Goal: Register for event/course

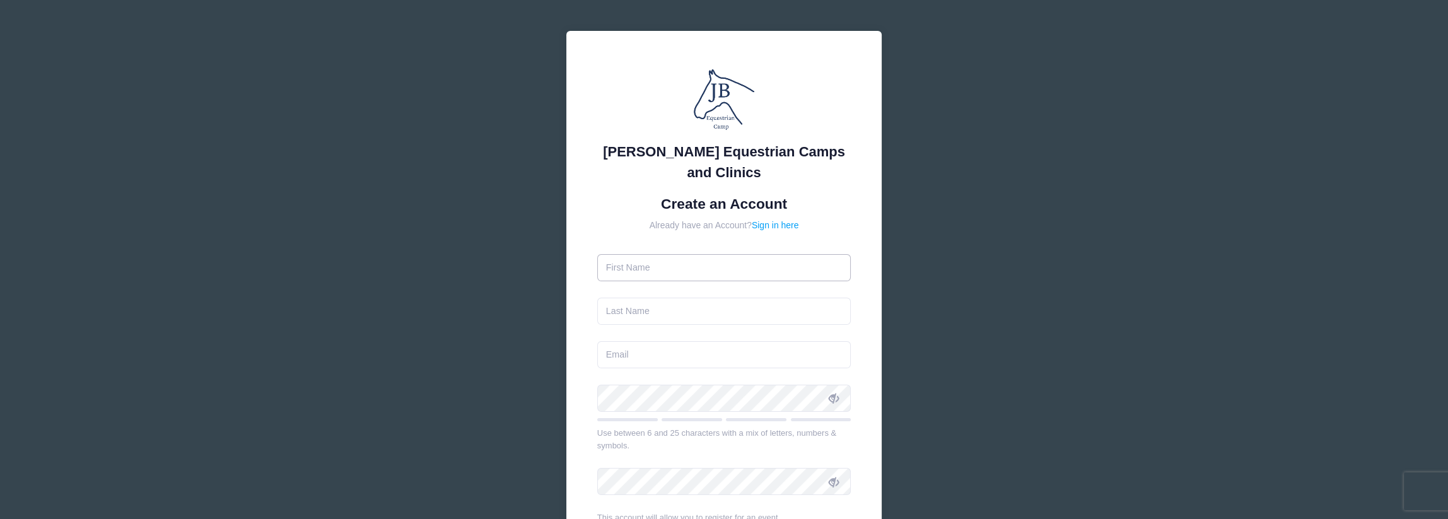
click at [644, 273] on input "text" at bounding box center [724, 267] width 254 height 27
type input "KAMBRIE"
type input "[PERSON_NAME]"
type input "[PERSON_NAME][EMAIL_ADDRESS][DOMAIN_NAME]"
type input "[PERSON_NAME]"
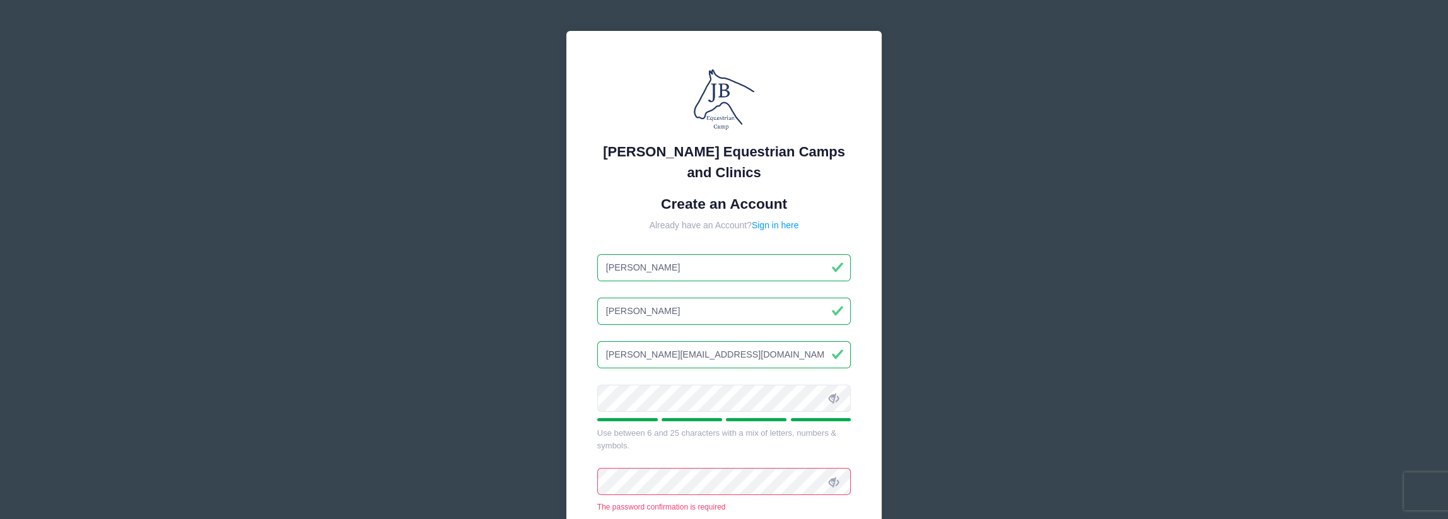
click at [830, 398] on icon at bounding box center [833, 399] width 10 height 10
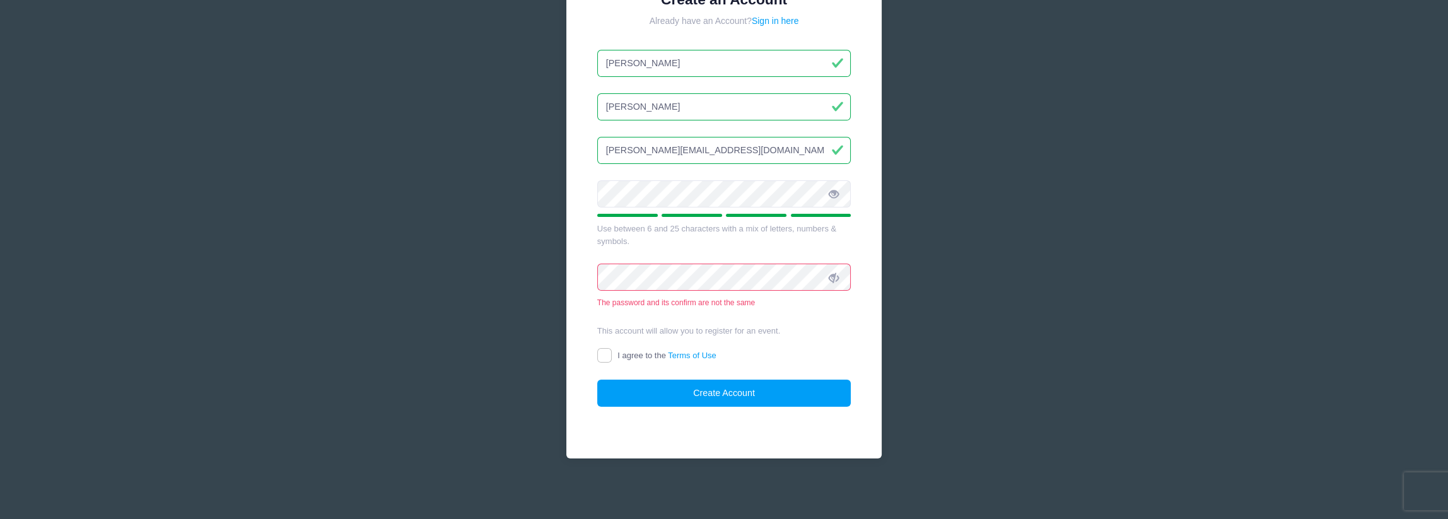
scroll to position [187, 0]
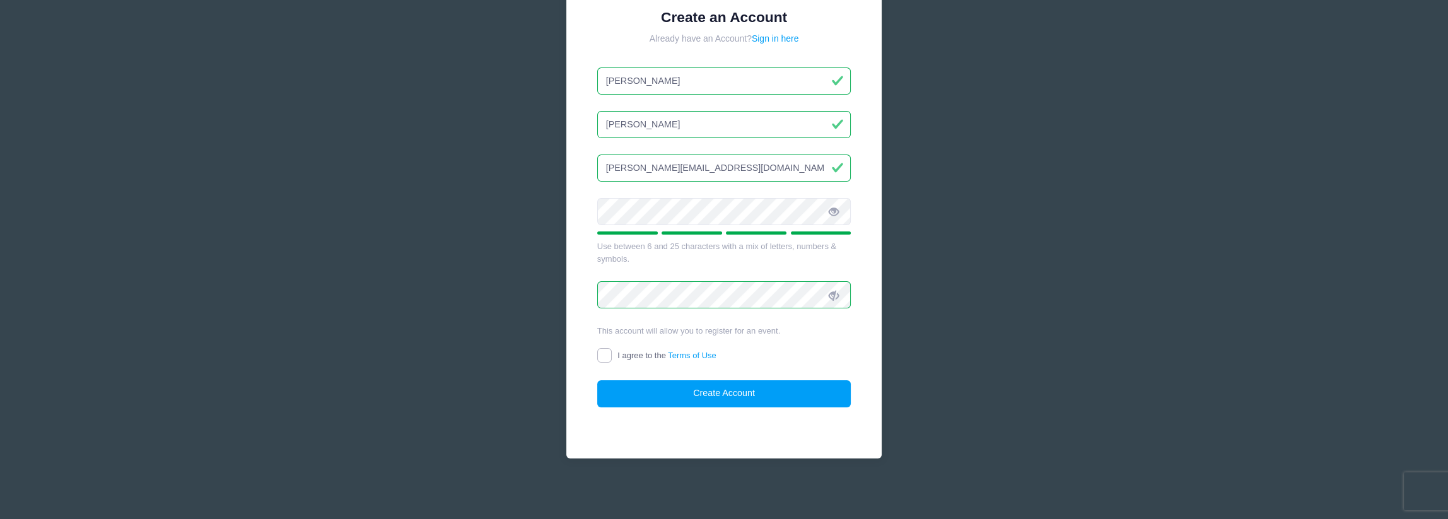
click at [602, 354] on input "I agree to the Terms of Use" at bounding box center [604, 355] width 15 height 15
checkbox input "true"
click at [726, 391] on button "Create Account" at bounding box center [724, 393] width 254 height 27
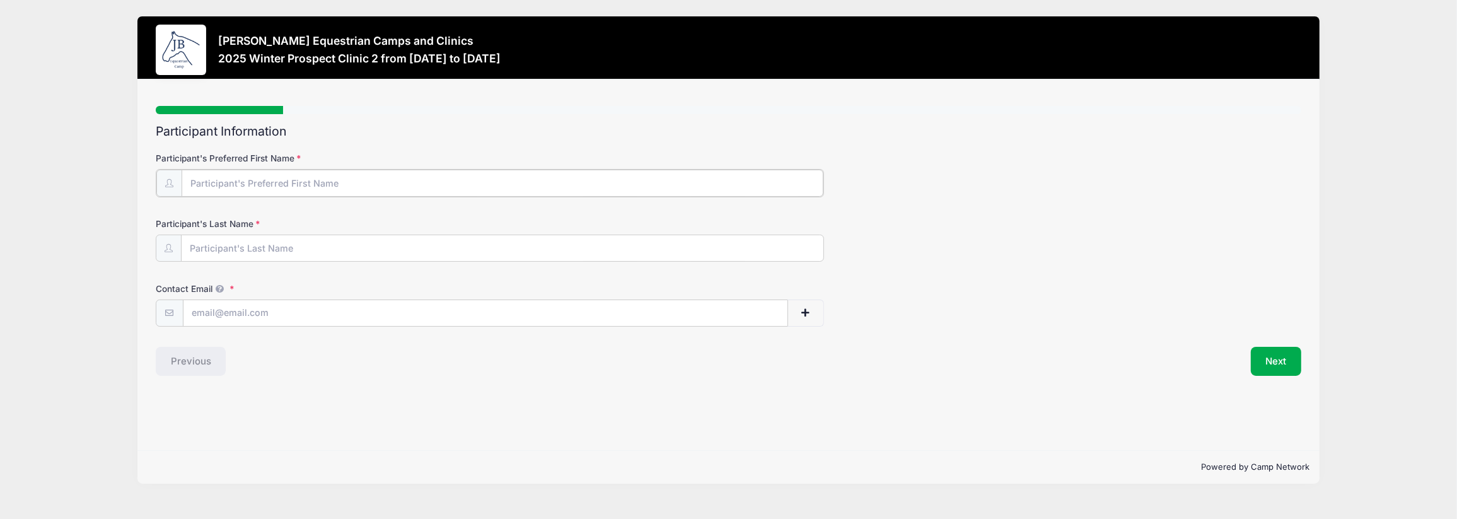
click at [245, 180] on input "Participant's Preferred First Name" at bounding box center [503, 183] width 642 height 27
type input "KAMBRIE"
type input "ATKINS"
type input "matkins@helmsbriscoe.com"
click at [1274, 361] on button "Next" at bounding box center [1276, 360] width 51 height 29
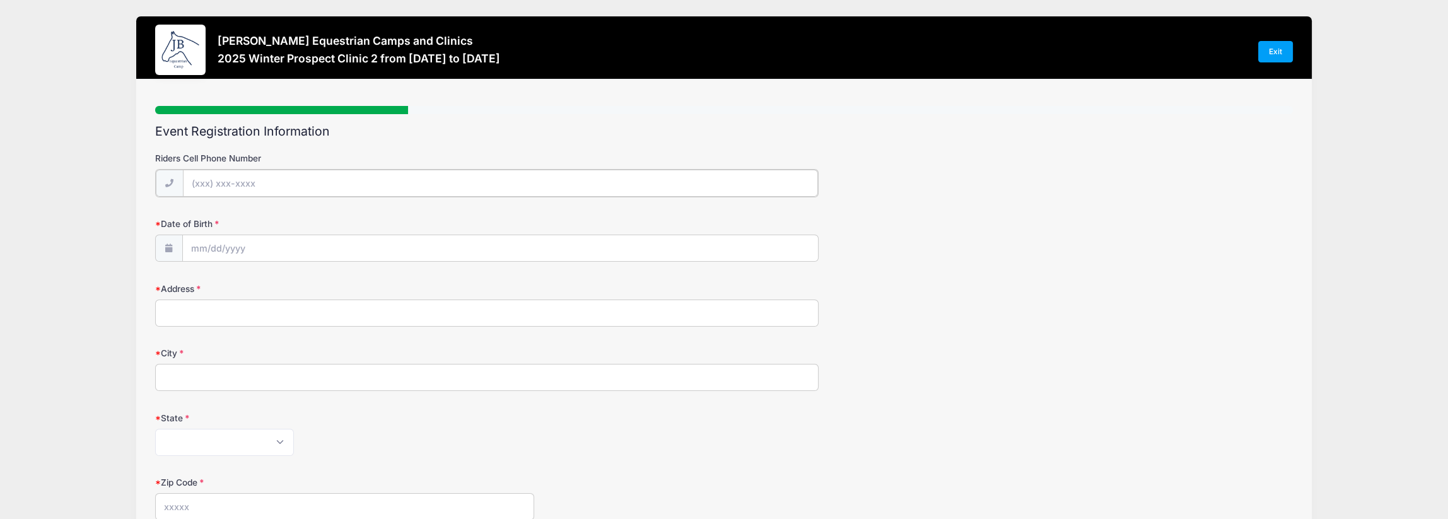
click at [235, 177] on input "Riders Cell Phone Number" at bounding box center [501, 183] width 636 height 27
type input "(614) 204-4564"
type input "matkins@helmsbriscoe.com"
click at [246, 248] on input "Date of Birth" at bounding box center [501, 247] width 636 height 27
click at [200, 281] on icon at bounding box center [201, 281] width 4 height 8
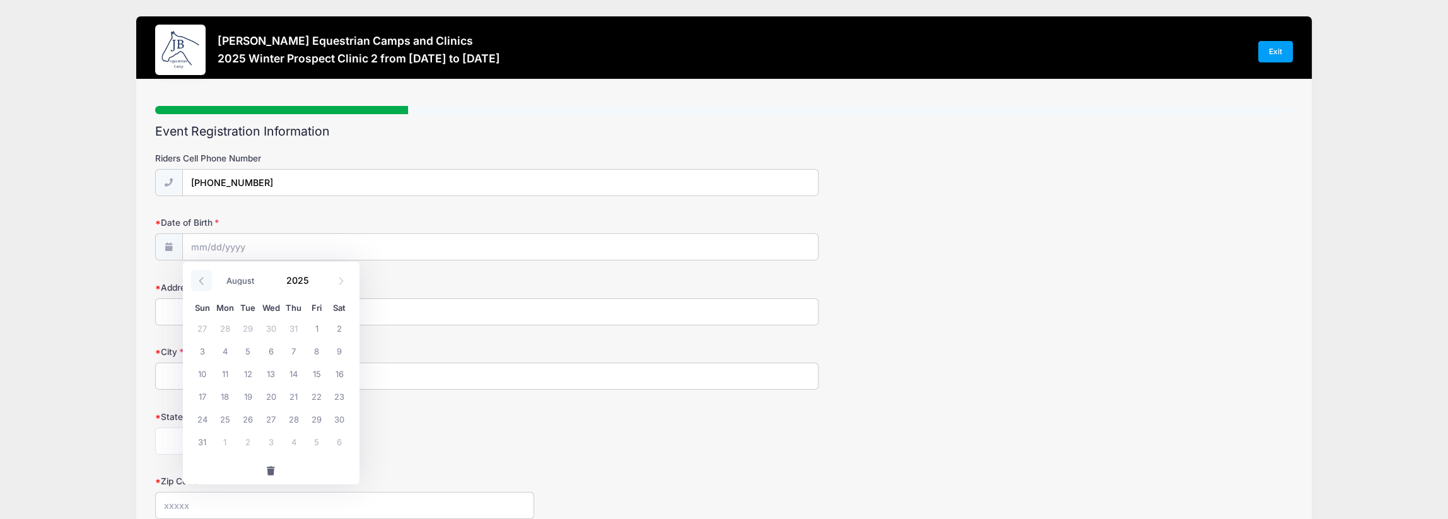
click at [200, 281] on icon at bounding box center [201, 281] width 8 height 8
click at [200, 280] on icon at bounding box center [201, 281] width 8 height 8
select select "4"
click at [295, 421] on span "29" at bounding box center [294, 418] width 23 height 23
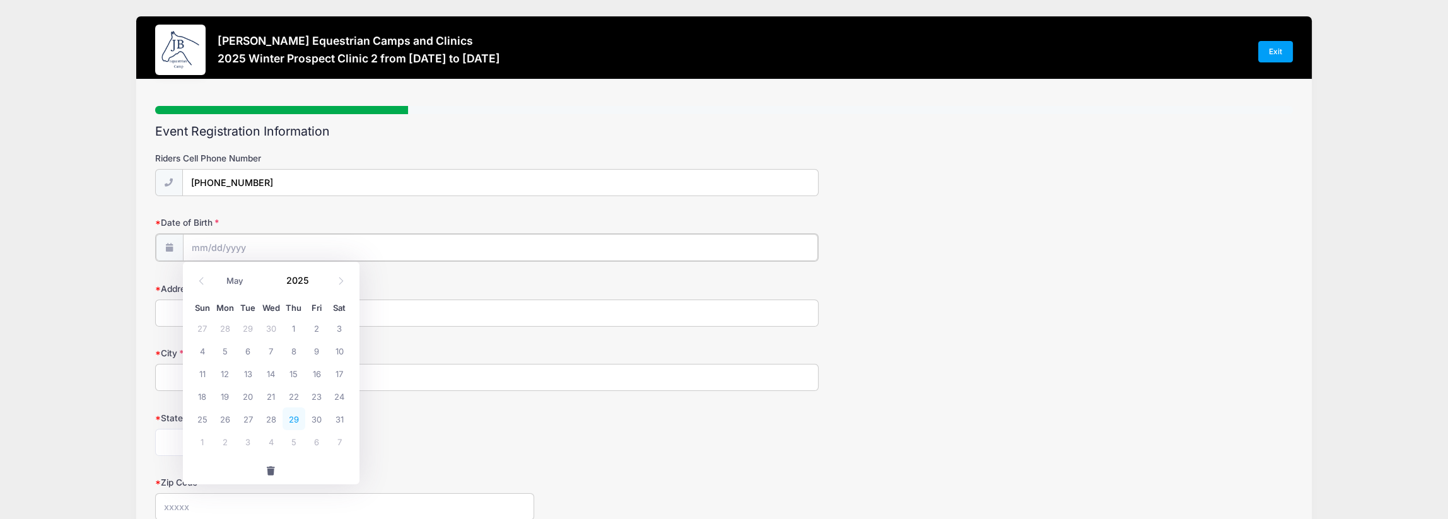
type input "05/29/2025"
click at [235, 247] on input "05/29/2025" at bounding box center [501, 247] width 636 height 27
click at [315, 285] on span at bounding box center [317, 284] width 9 height 9
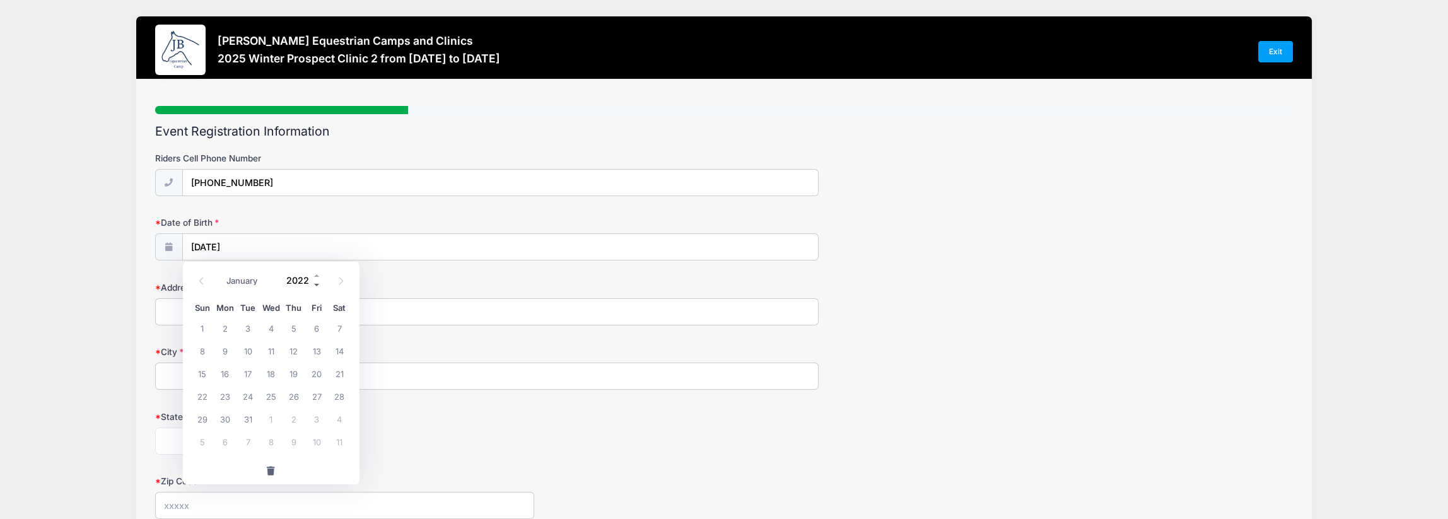
click at [315, 285] on span at bounding box center [317, 284] width 9 height 9
click at [314, 285] on span at bounding box center [317, 284] width 9 height 9
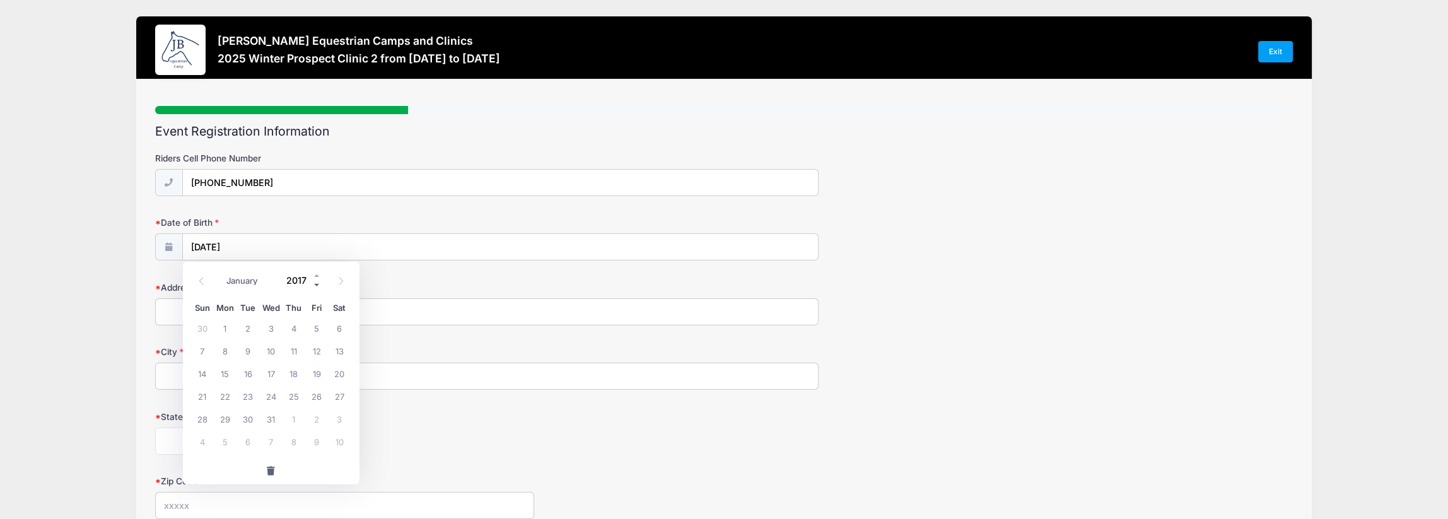
click at [313, 285] on span at bounding box center [317, 284] width 9 height 9
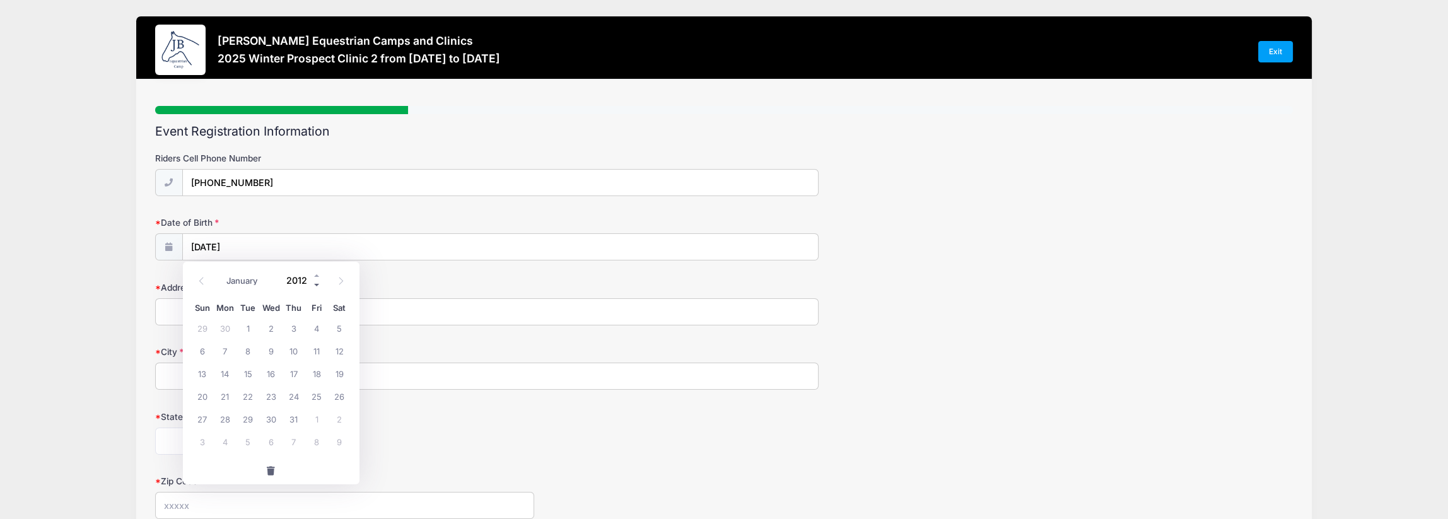
click at [313, 285] on span at bounding box center [317, 284] width 9 height 9
click at [250, 249] on input "05/29/2025" at bounding box center [501, 247] width 636 height 27
click at [315, 284] on span at bounding box center [317, 284] width 9 height 9
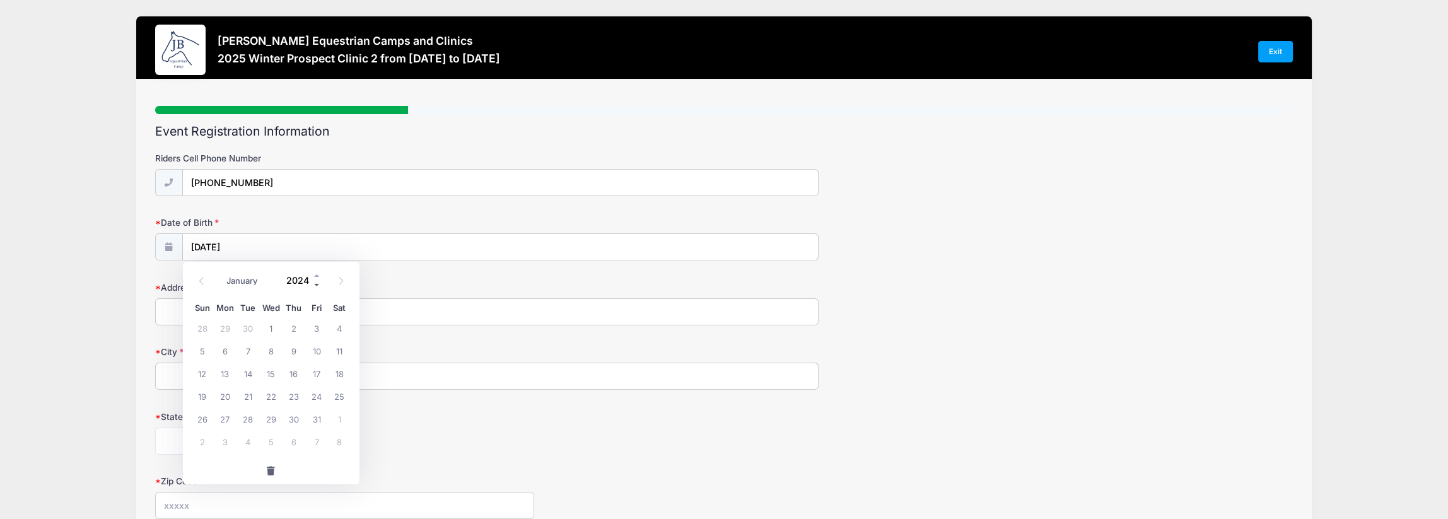
click at [314, 283] on span at bounding box center [317, 284] width 9 height 9
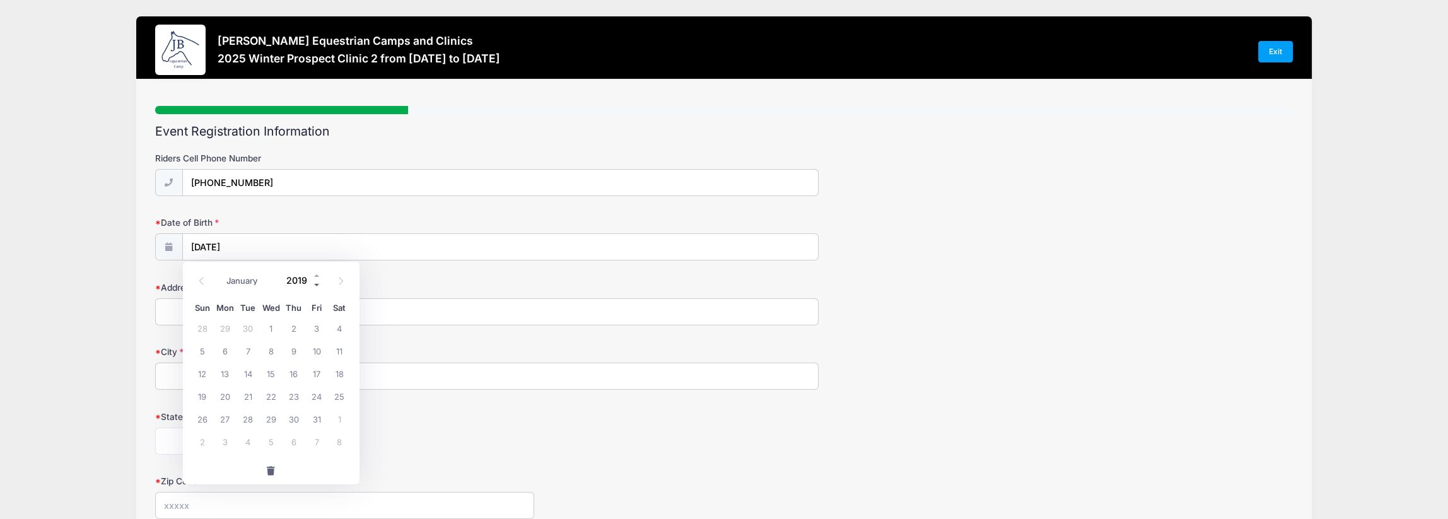
click at [314, 283] on span at bounding box center [317, 284] width 9 height 9
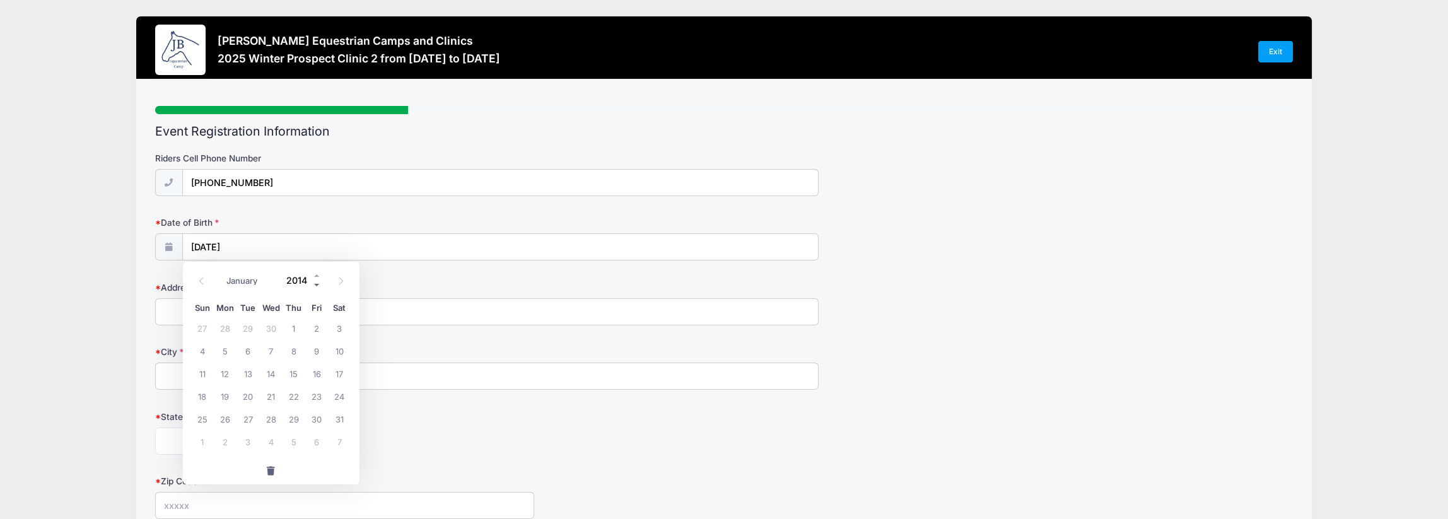
click at [314, 283] on span at bounding box center [317, 284] width 9 height 9
type input "2010"
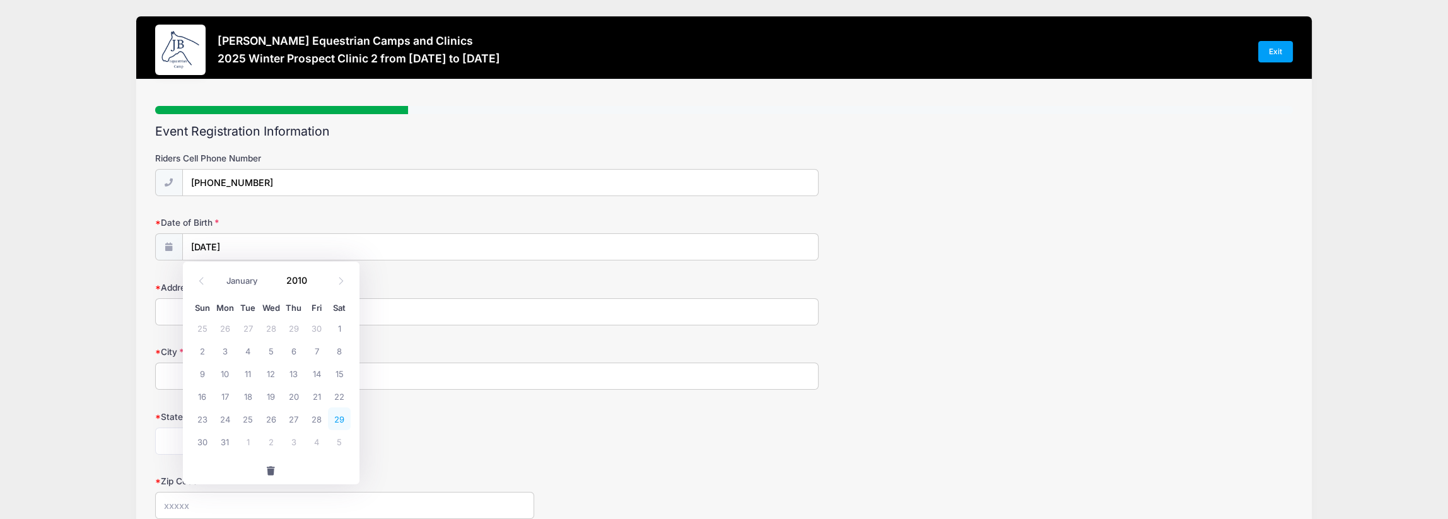
click at [337, 417] on span "29" at bounding box center [339, 418] width 23 height 23
type input "05/29/2010"
click at [235, 312] on input "Address" at bounding box center [487, 311] width 664 height 27
type input "8001 Patterson Rd Hilliard, OH 43026"
type input "Hilliard"
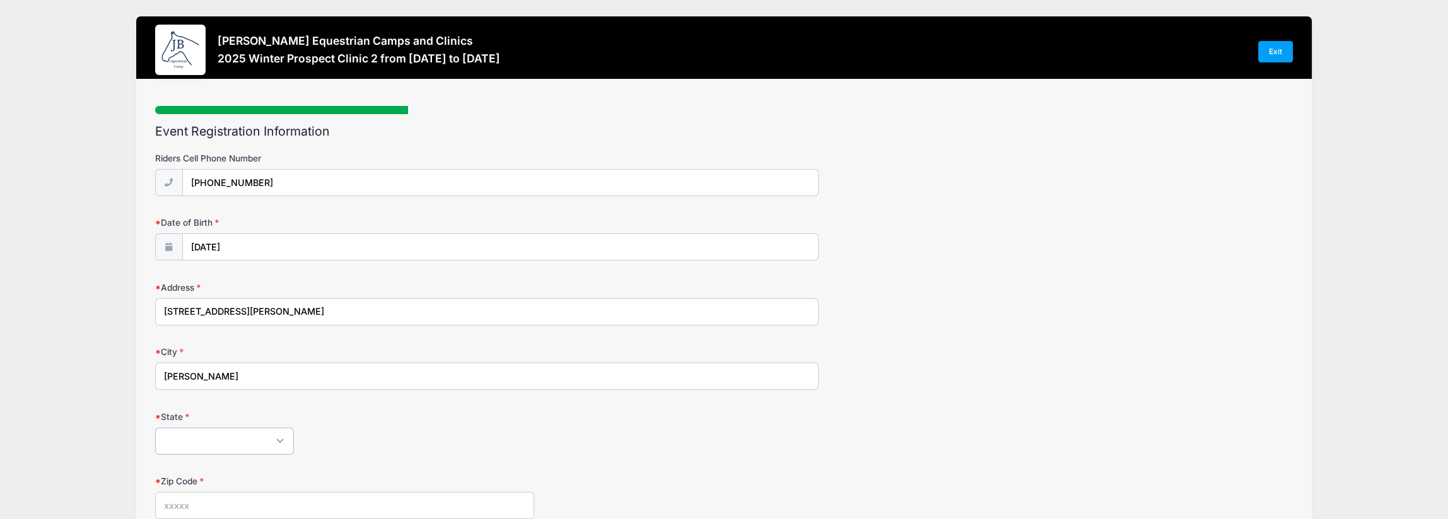
select select "OH"
type input "43026"
drag, startPoint x: 245, startPoint y: 309, endPoint x: 375, endPoint y: 308, distance: 129.9
click at [375, 308] on input "8001 Patterson Rd Hilliard, OH 43026" at bounding box center [487, 311] width 664 height 27
type input "8001 Patterson Rd"
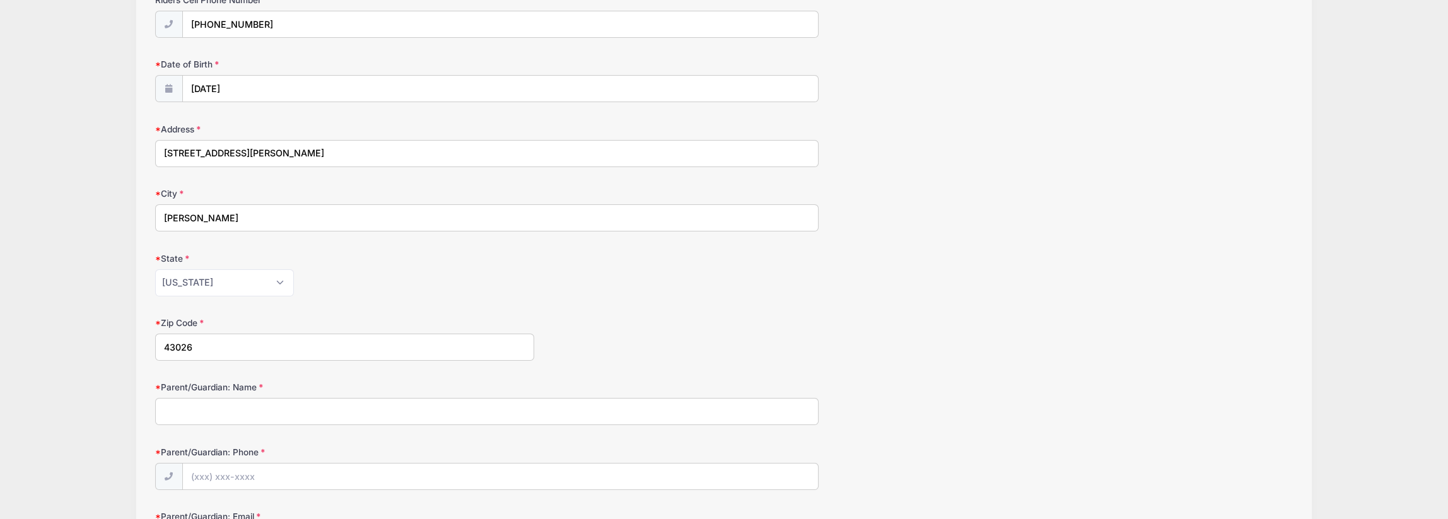
scroll to position [189, 0]
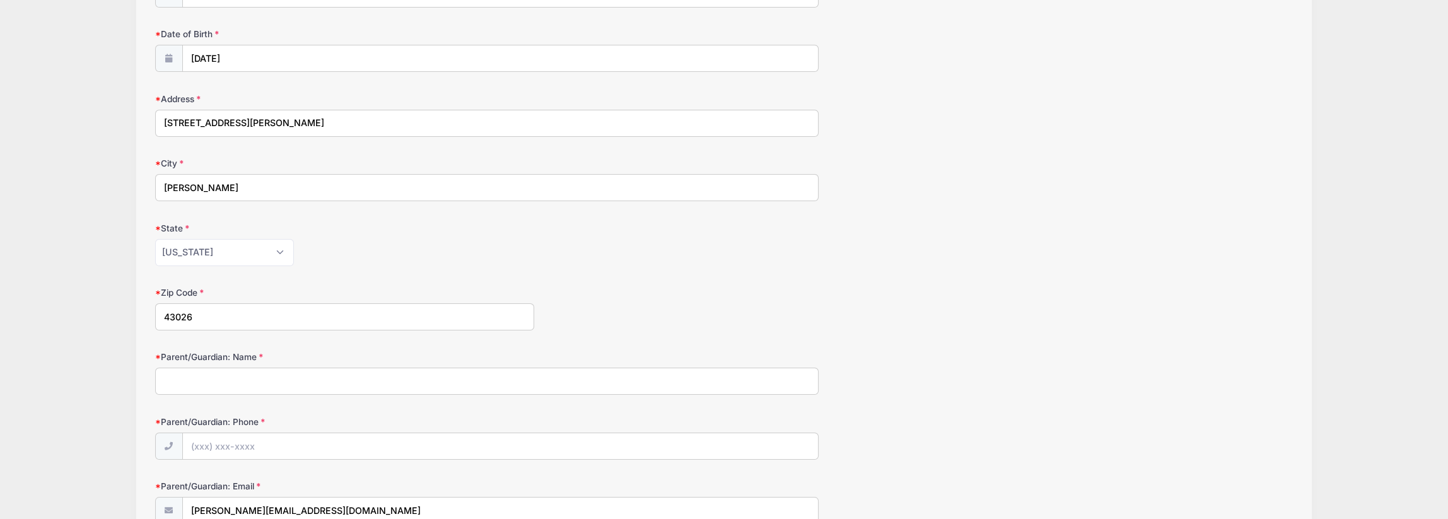
click at [269, 370] on input "Parent/Guardian: Name" at bounding box center [487, 381] width 664 height 27
type input "Melissa Atkins"
click at [245, 439] on input "Parent/Guardian: Phone" at bounding box center [501, 446] width 636 height 27
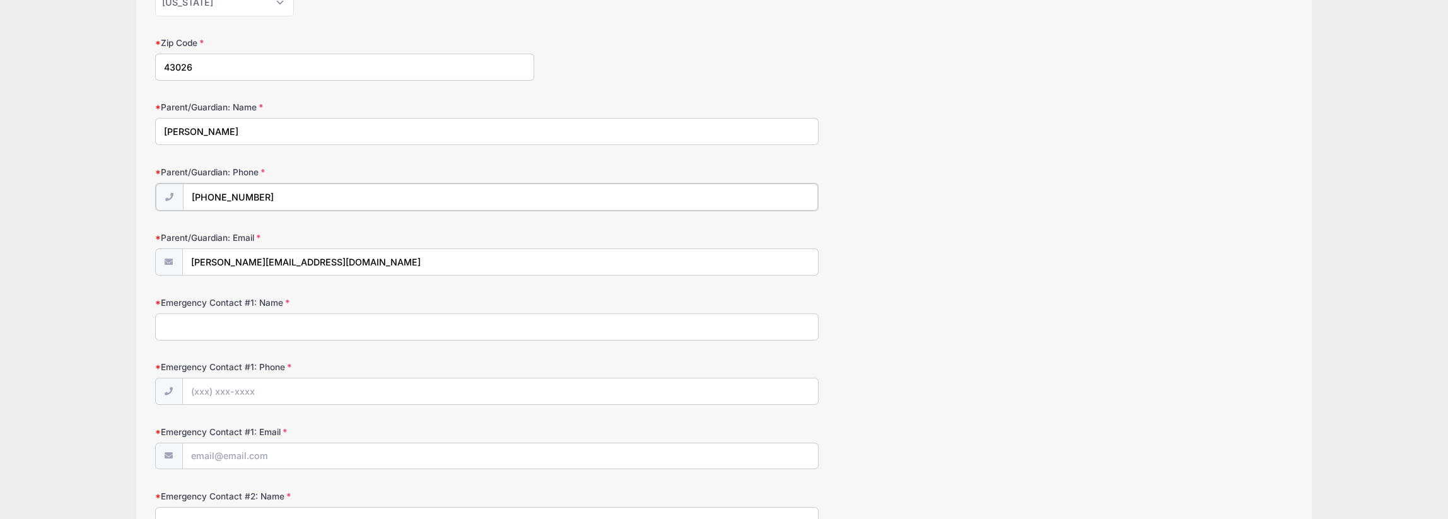
scroll to position [441, 0]
type input "(614) 580-2755"
click at [252, 314] on input "Emergency Contact #1: Name" at bounding box center [487, 322] width 664 height 27
type input "Michael Atkins"
click at [215, 389] on input "Emergency Contact #1: Phone" at bounding box center [501, 387] width 636 height 27
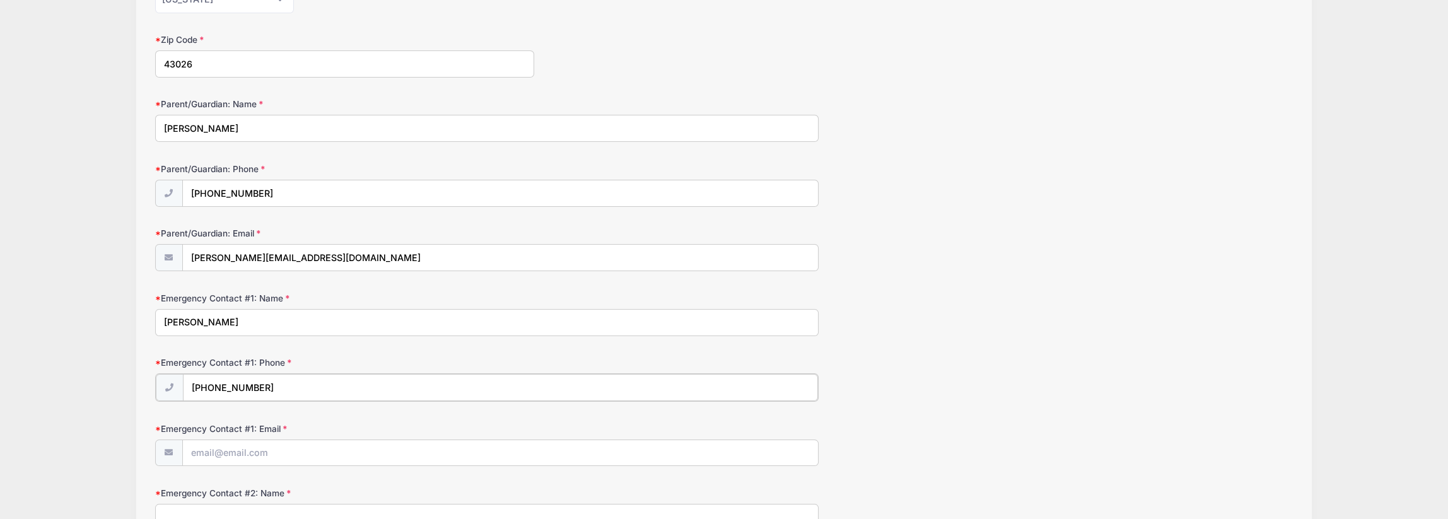
type input "(614) 580-2729"
click at [248, 446] on input "Emergency Contact #1: Email" at bounding box center [501, 452] width 636 height 27
click at [235, 454] on input "Emergency Contact #1: Email" at bounding box center [501, 452] width 636 height 27
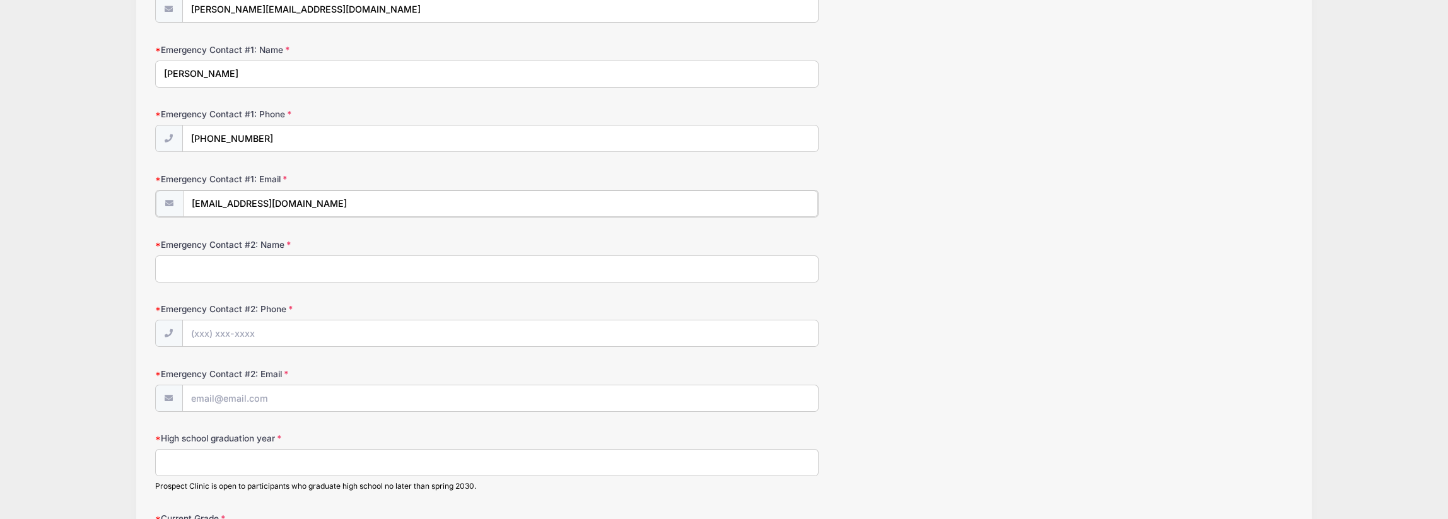
scroll to position [694, 0]
type input "mkmatkins@gmail.com"
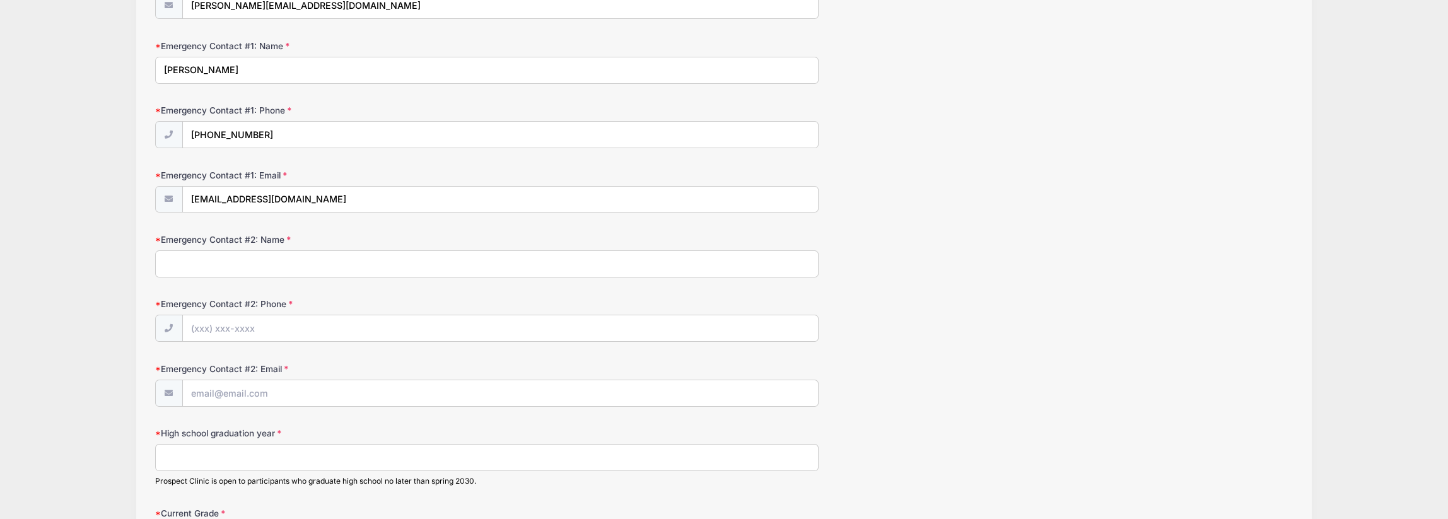
click at [222, 264] on input "Emergency Contact #2: Name" at bounding box center [487, 263] width 664 height 27
type input "Kolbie Alexander"
click at [189, 327] on input "Emergency Contact #2: Phone" at bounding box center [501, 328] width 636 height 27
type input "(614) 580-3694"
click at [222, 394] on input "Emergency Contact #2: Email" at bounding box center [501, 393] width 636 height 27
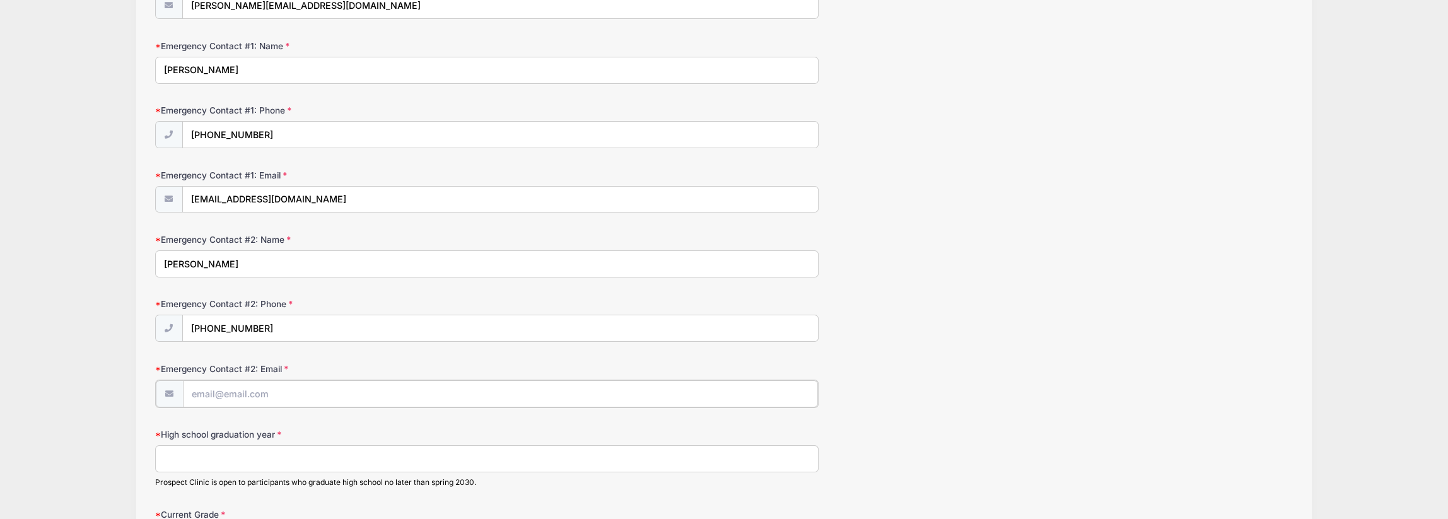
type input "vwbughippie06@gmail.com"
click at [235, 449] on input "High school graduation year" at bounding box center [487, 457] width 664 height 27
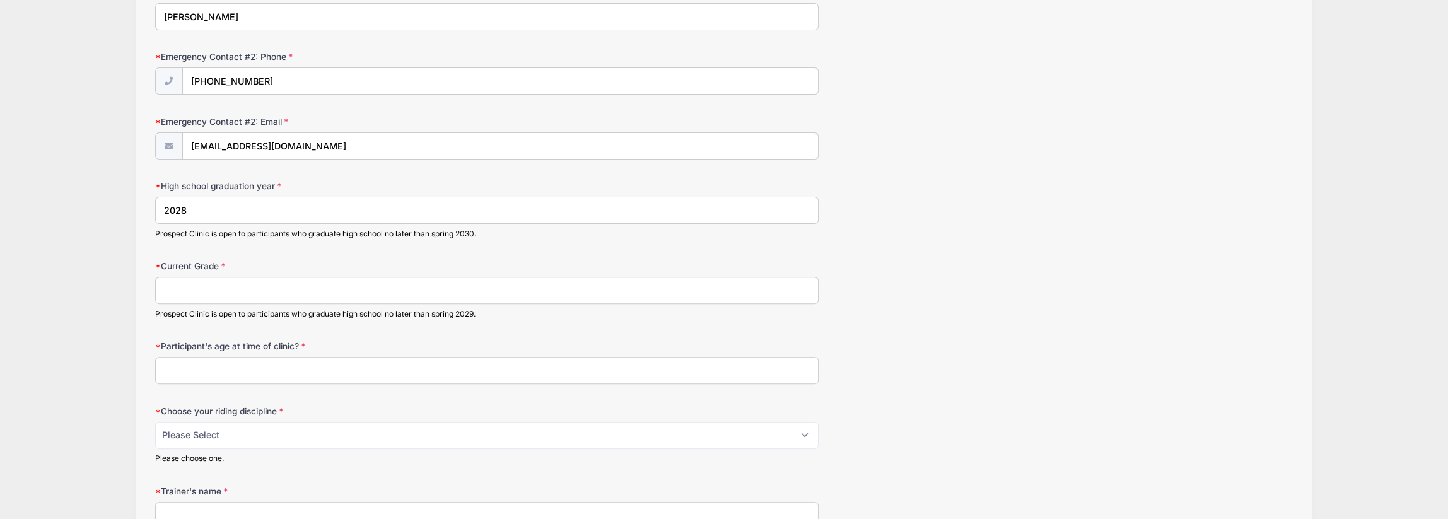
scroll to position [945, 0]
type input "2028"
click at [199, 276] on input "Current Grade" at bounding box center [487, 285] width 664 height 27
type input "1"
type input "A"
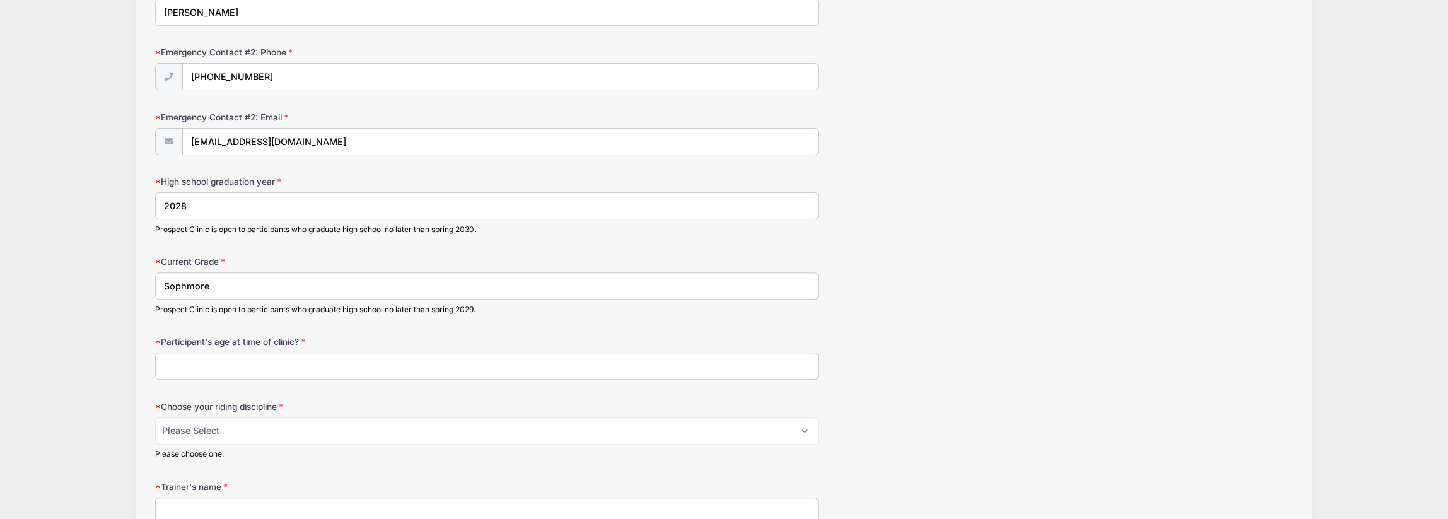
drag, startPoint x: 219, startPoint y: 279, endPoint x: 79, endPoint y: 279, distance: 140.0
click at [79, 279] on div "Jessica Braswell Equestrian Camps and Clinics 2025 Winter Prospect Clinic 2 fro…" at bounding box center [724, 55] width 1410 height 2000
type input "10th"
click at [206, 367] on input "Participant's age at time of clinic?" at bounding box center [487, 366] width 664 height 27
type input "15"
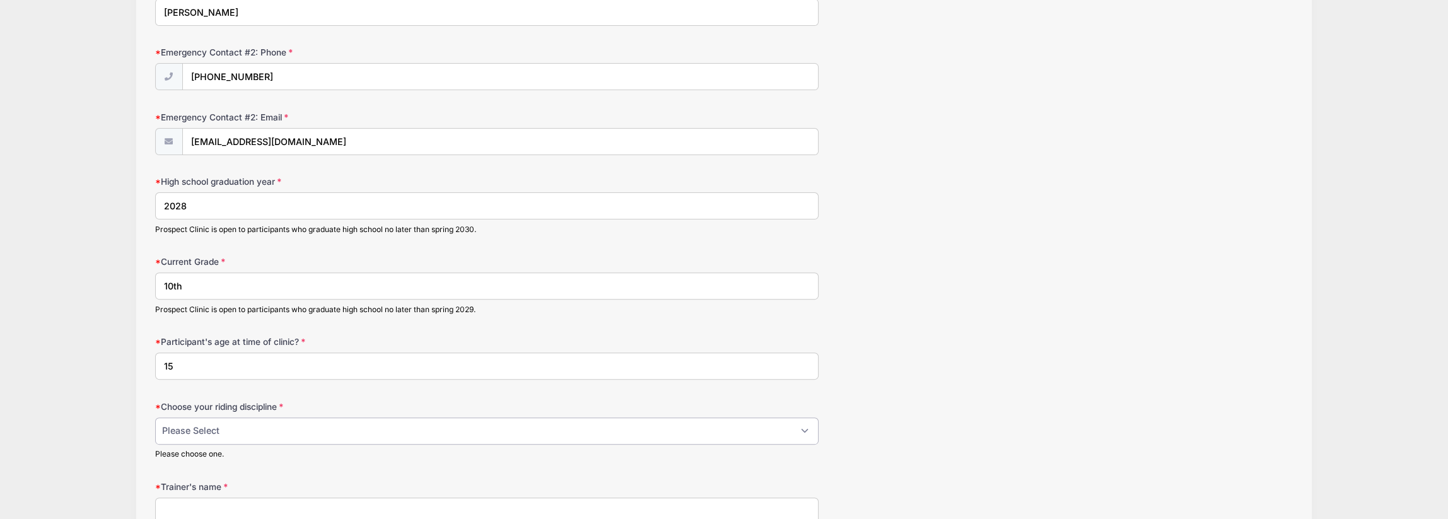
click at [247, 424] on select "Please Select jumping seat western reining western horsemanship" at bounding box center [487, 430] width 664 height 27
select select "western horsemanship"
click at [155, 417] on select "Please Select jumping seat western reining western horsemanship" at bounding box center [487, 430] width 664 height 27
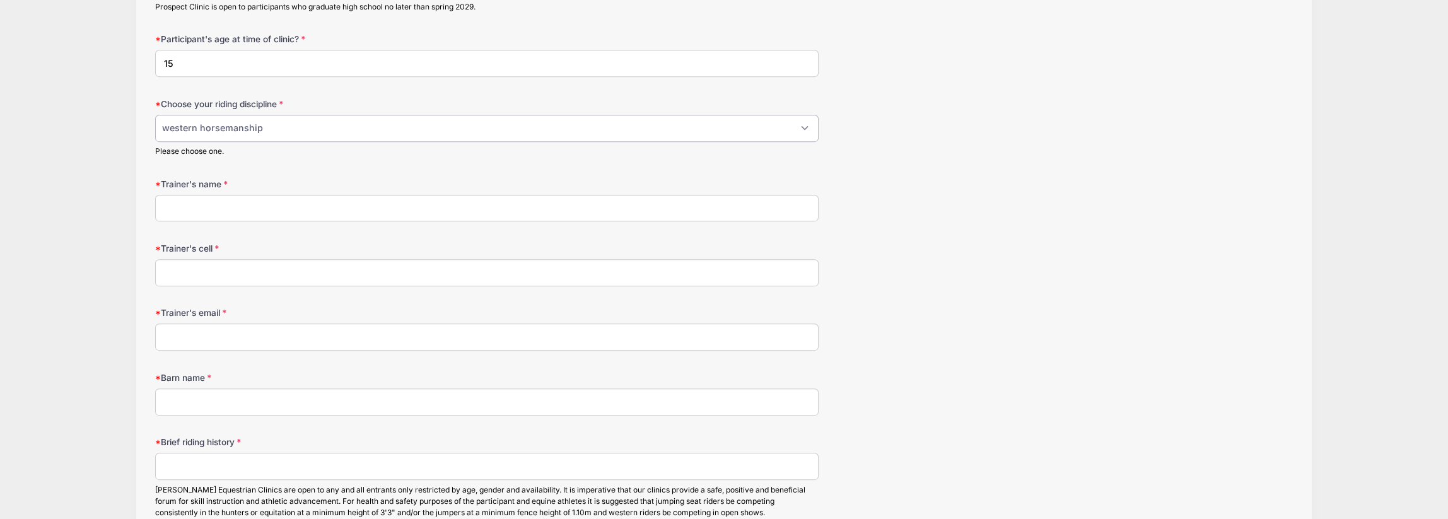
scroll to position [1261, 0]
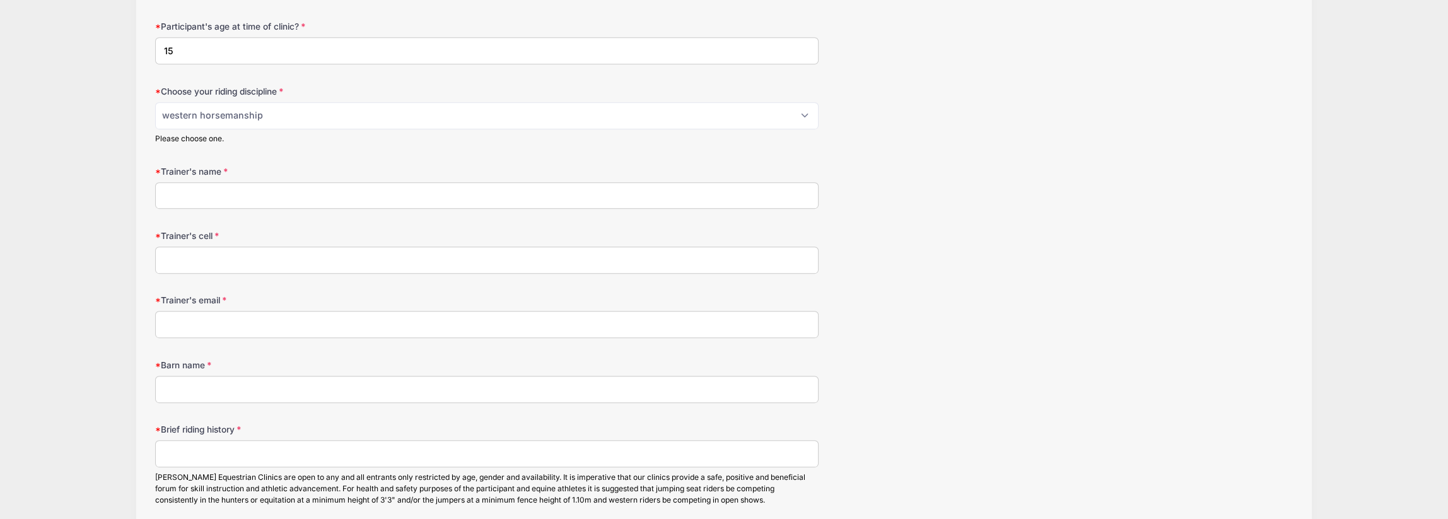
click at [213, 182] on input "Trainer's name" at bounding box center [487, 195] width 664 height 27
type input "Jason Gilliam"
click at [218, 260] on input "Trainer's cell" at bounding box center [487, 260] width 664 height 27
click at [200, 324] on input "Trainer's email" at bounding box center [487, 324] width 664 height 27
type input "gilliamshowhorses@hotmail.com"
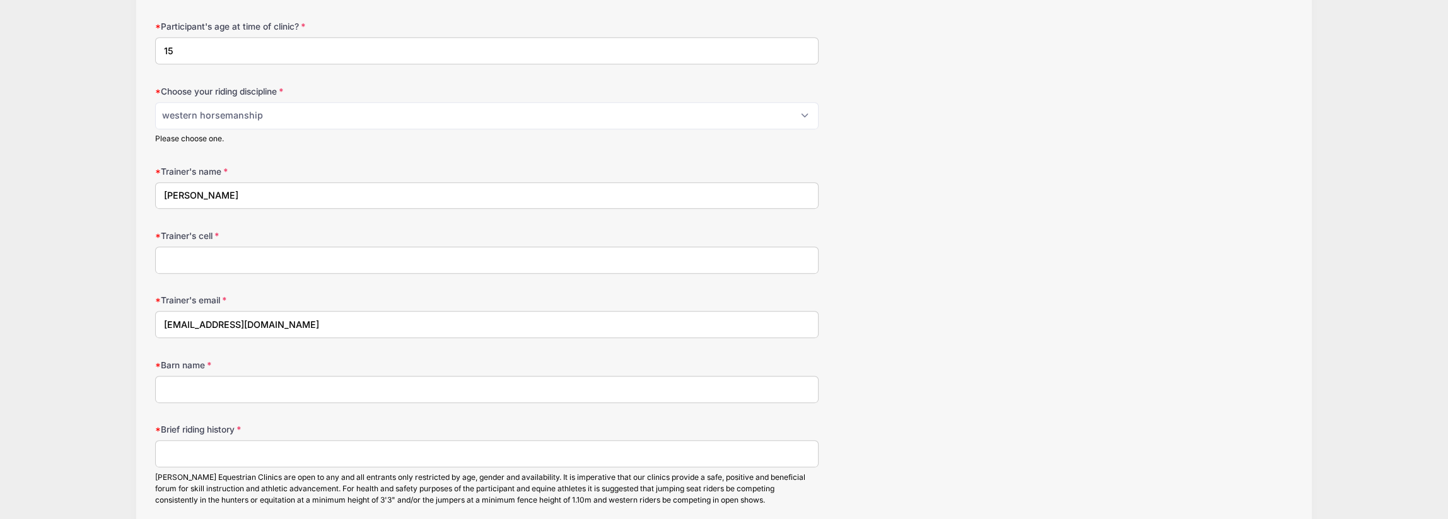
click at [199, 382] on input "Barn name" at bounding box center [487, 389] width 664 height 27
type input "Gilliam Show Horses"
click at [191, 258] on input "Trainer's cell" at bounding box center [487, 260] width 664 height 27
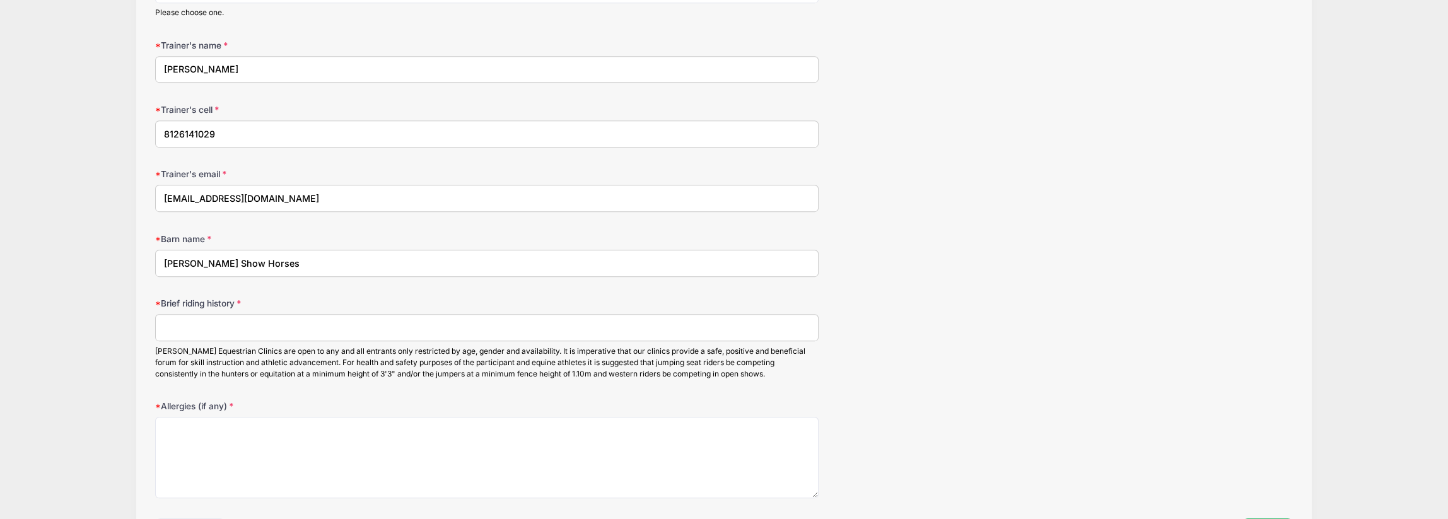
scroll to position [1450, 0]
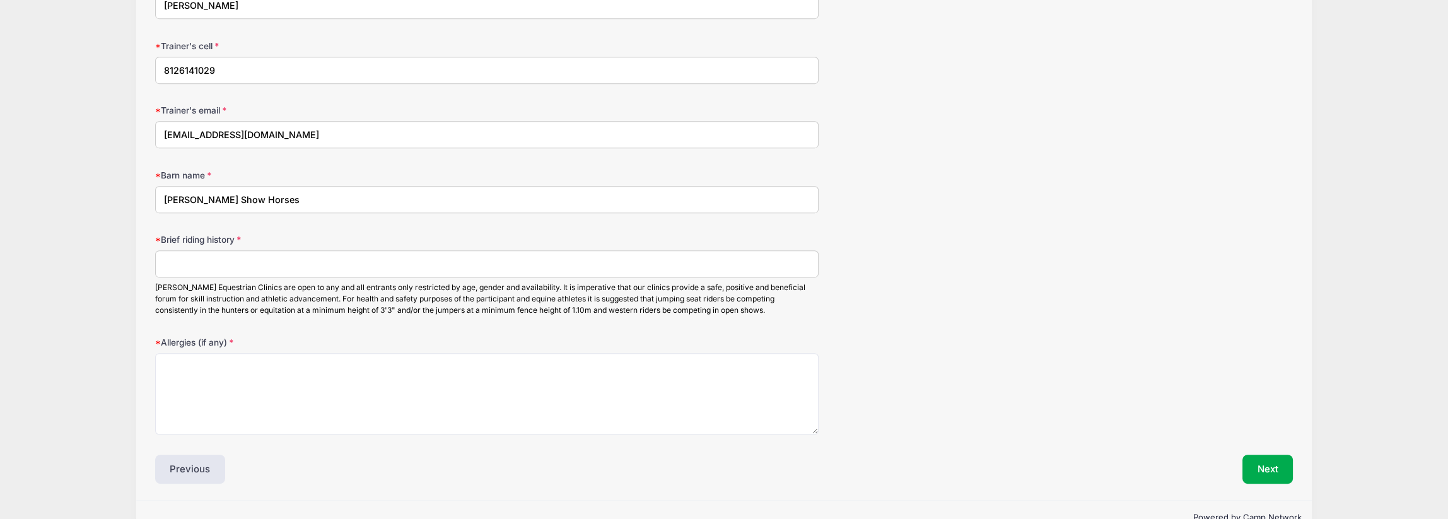
type input "8126141029"
click at [179, 254] on input "Brief riding history" at bounding box center [487, 263] width 664 height 27
drag, startPoint x: 326, startPoint y: 260, endPoint x: 356, endPoint y: 258, distance: 30.3
click at [356, 258] on input "IEA Team 2018-2020 / Quarter Horse Circuit 2020-current training with Steve Mac…" at bounding box center [487, 263] width 664 height 27
click at [252, 258] on input "IEA Team 2018-2020 / Quarter Horse 2020-current training with Steve Mace & Jaso…" at bounding box center [487, 263] width 664 height 27
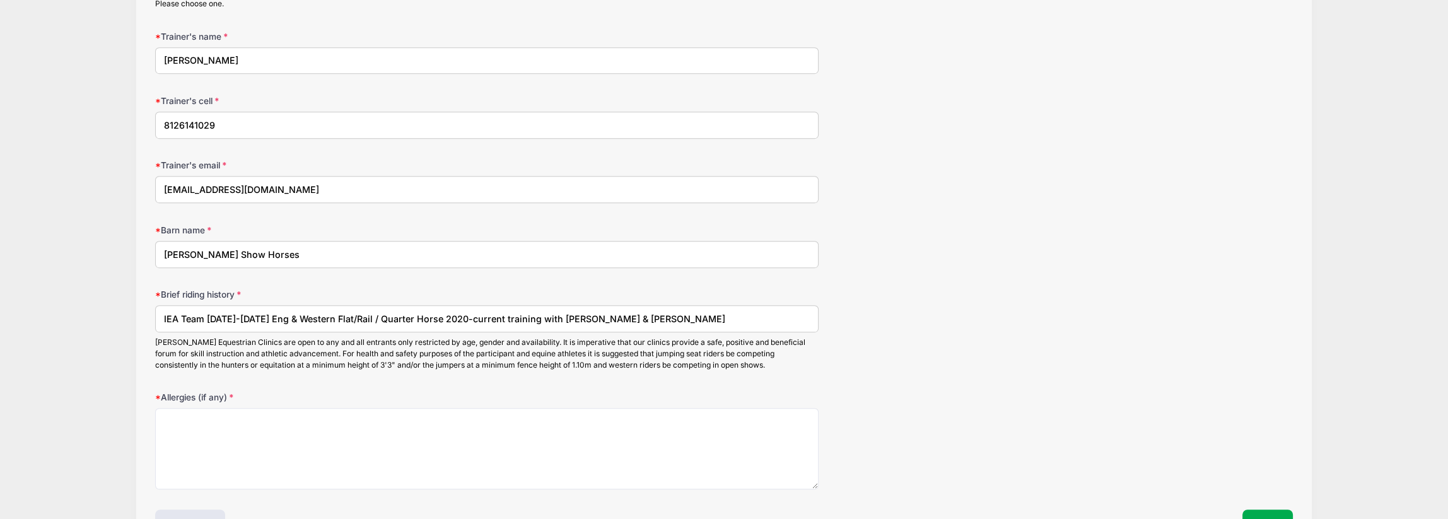
scroll to position [1396, 0]
click at [690, 310] on input "IEA Team 2018-2020 Eng & Western Flat/Rail / Quarter Horse 2020-current trainin…" at bounding box center [487, 318] width 664 height 27
drag, startPoint x: 503, startPoint y: 312, endPoint x: 559, endPoint y: 313, distance: 56.2
click at [559, 313] on input "IEA Team 2018-2020 Eng & Western Flat/Rail / Quarter Horse 2020-current trainin…" at bounding box center [487, 318] width 664 height 27
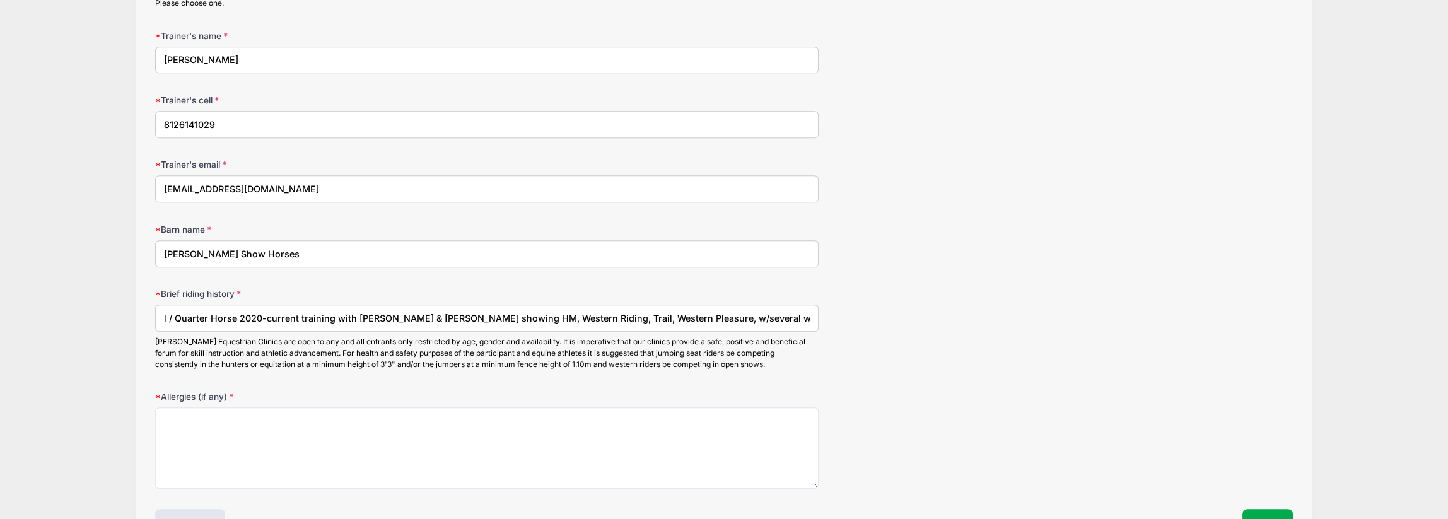
scroll to position [0, 159]
drag, startPoint x: 671, startPoint y: 314, endPoint x: 739, endPoint y: 306, distance: 68.5
click at [739, 306] on input "IEA Team 2018-2020 Eng & Western Flat/Rail / Quarter Horse 2020-current trainin…" at bounding box center [487, 318] width 664 height 27
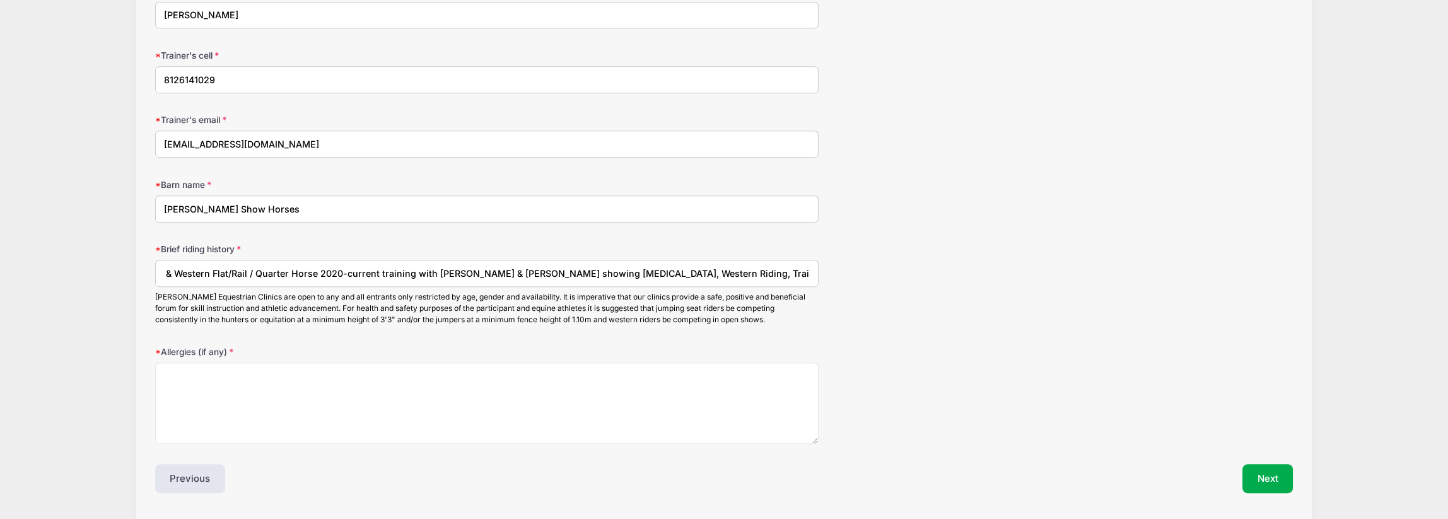
scroll to position [1459, 0]
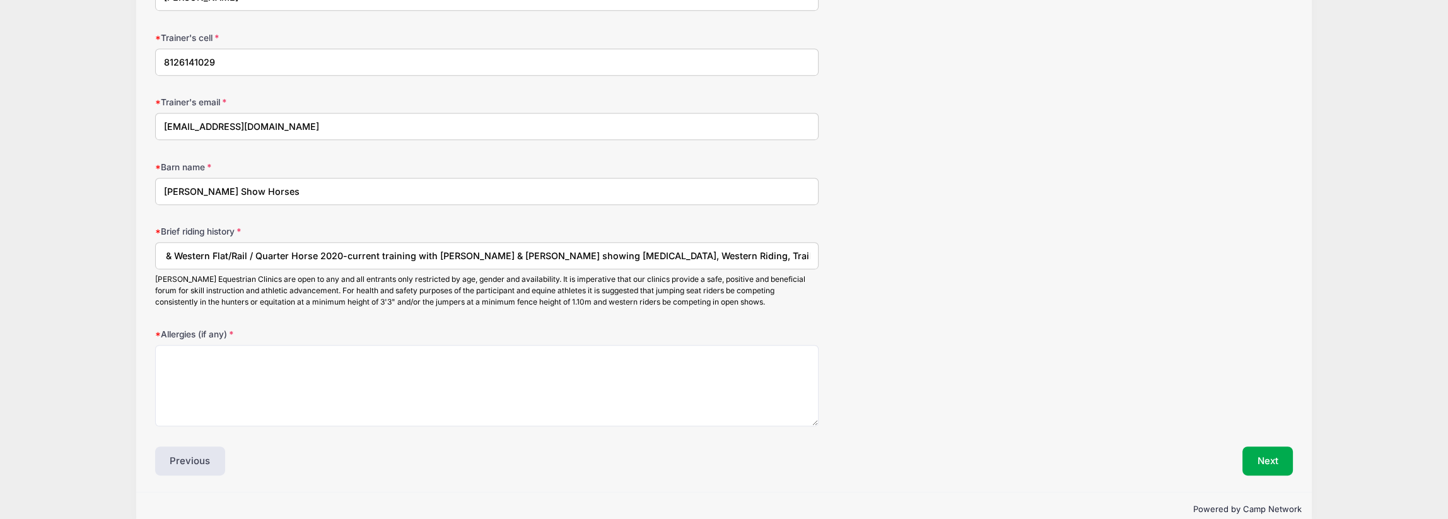
click at [786, 250] on input "IEA Team 2018-2020 Eng & Western Flat/Rail / Quarter Horse 2020-current trainin…" at bounding box center [487, 255] width 664 height 27
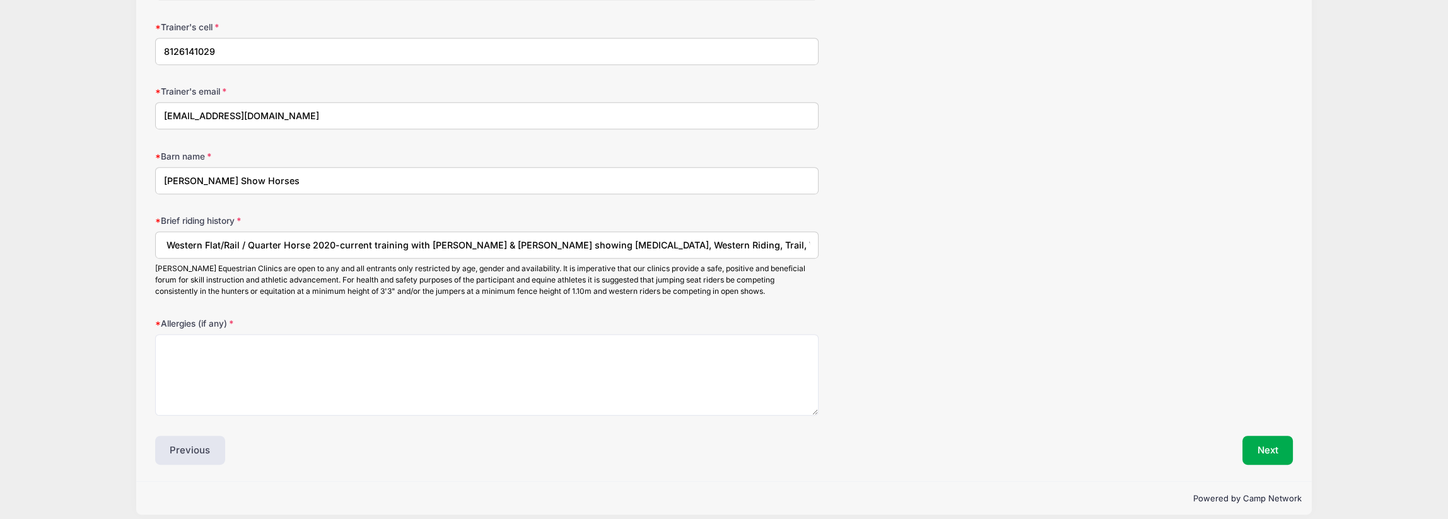
scroll to position [1477, 0]
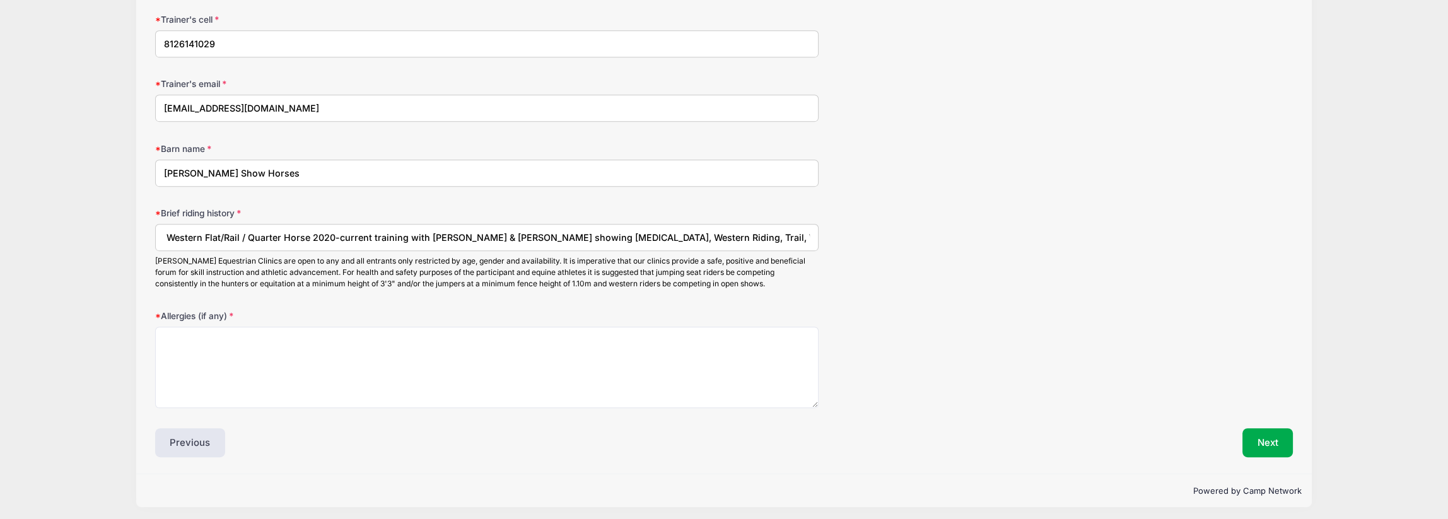
type input "IEA Team 2018-2020 Eng & Western Flat/Rail / Quarter Horse 2020-current trainin…"
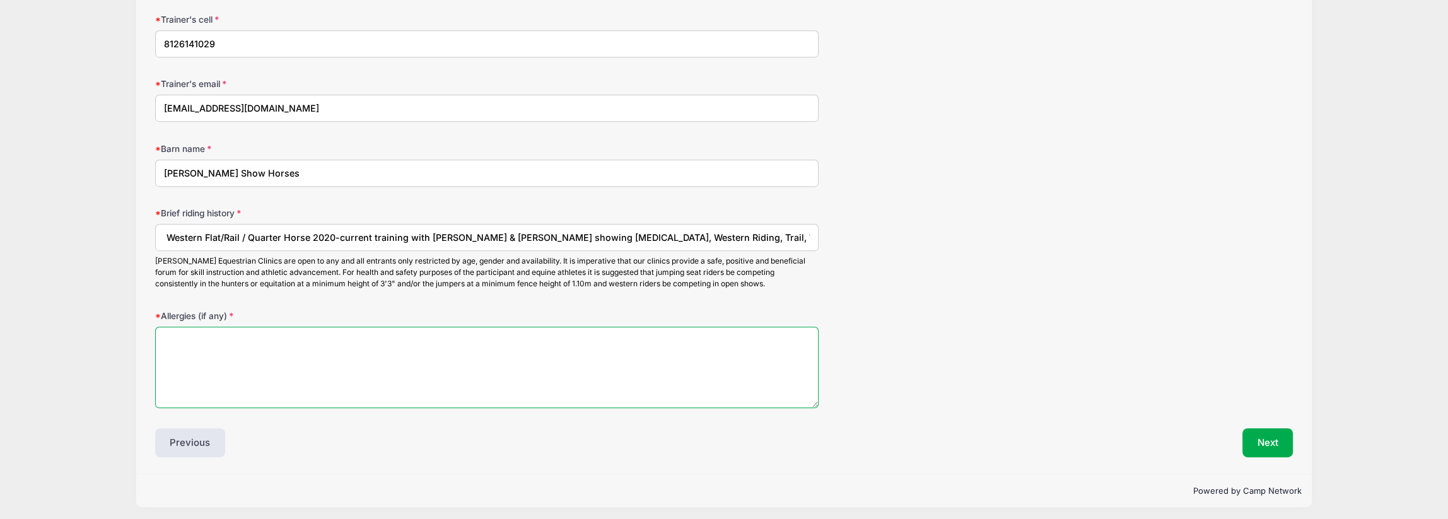
scroll to position [0, 0]
click at [198, 344] on textarea "Allergies (if any)" at bounding box center [487, 367] width 664 height 81
type textarea "na"
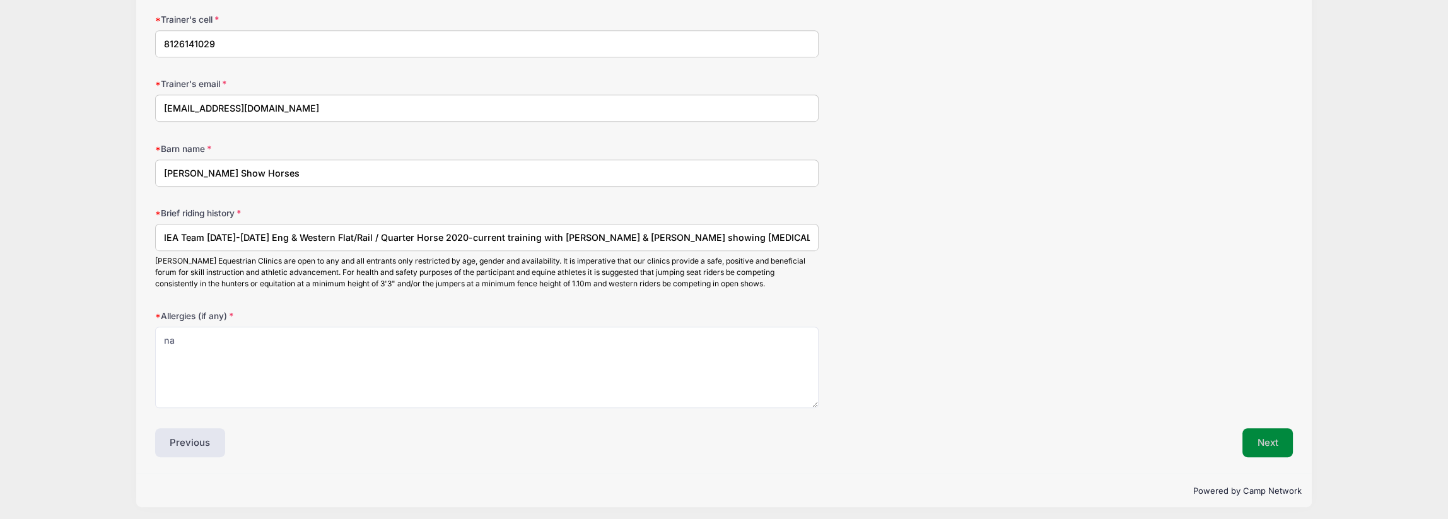
click at [1265, 441] on button "Next" at bounding box center [1267, 442] width 51 height 29
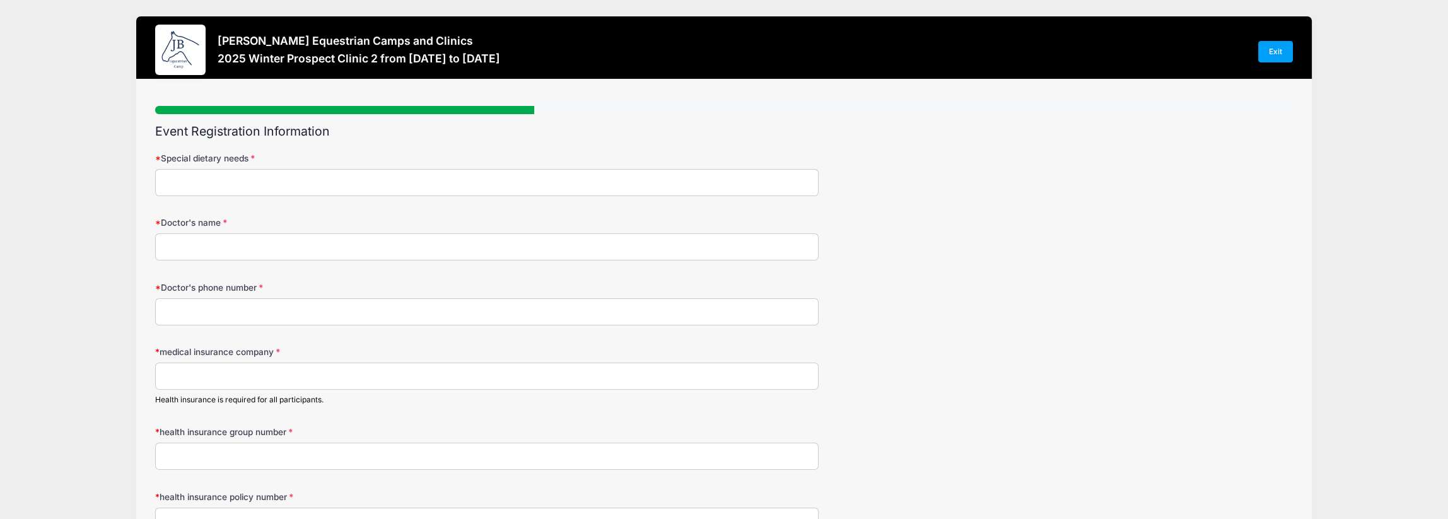
click at [248, 178] on input "Special dietary needs" at bounding box center [487, 182] width 664 height 27
type input "NA"
click at [228, 238] on input "Doctor's name" at bounding box center [487, 246] width 664 height 27
type input "Steve Tournik"
click at [236, 312] on input "Doctor's phone number" at bounding box center [487, 311] width 664 height 27
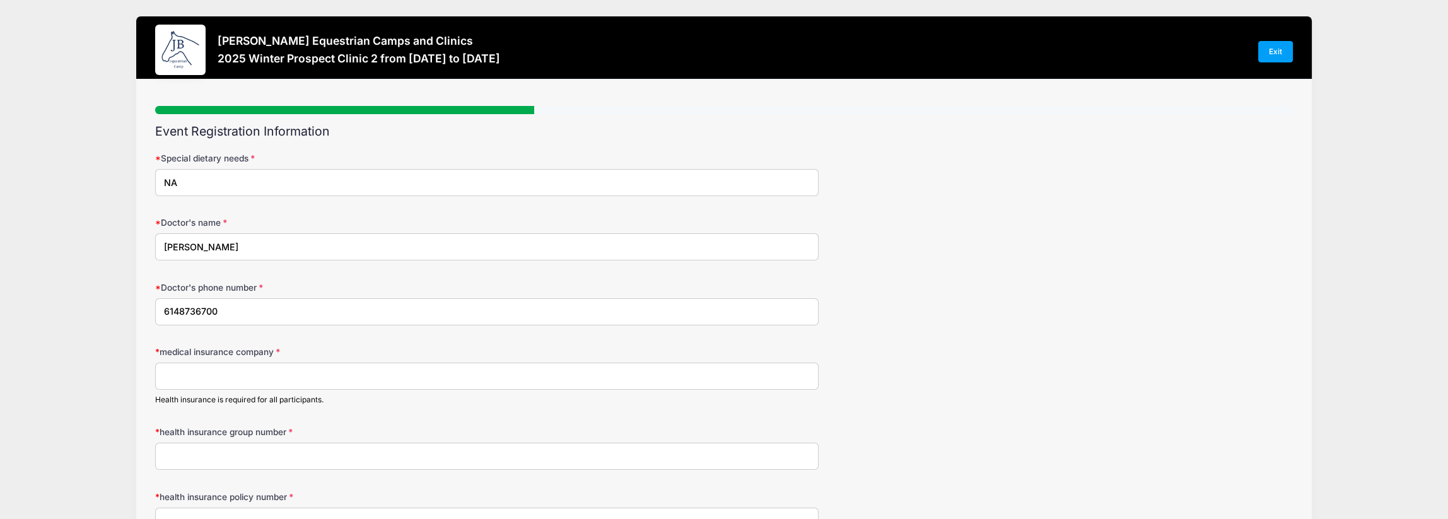
type input "6148736700"
click at [233, 373] on input "medical insurance company" at bounding box center [487, 376] width 664 height 27
type input "l"
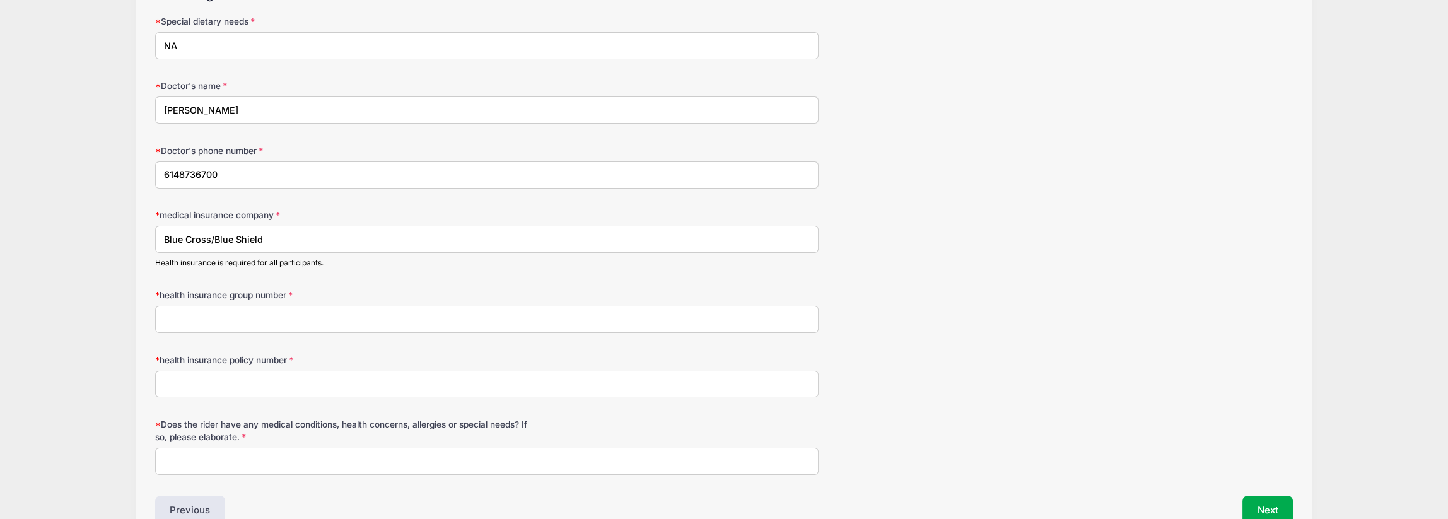
scroll to position [189, 0]
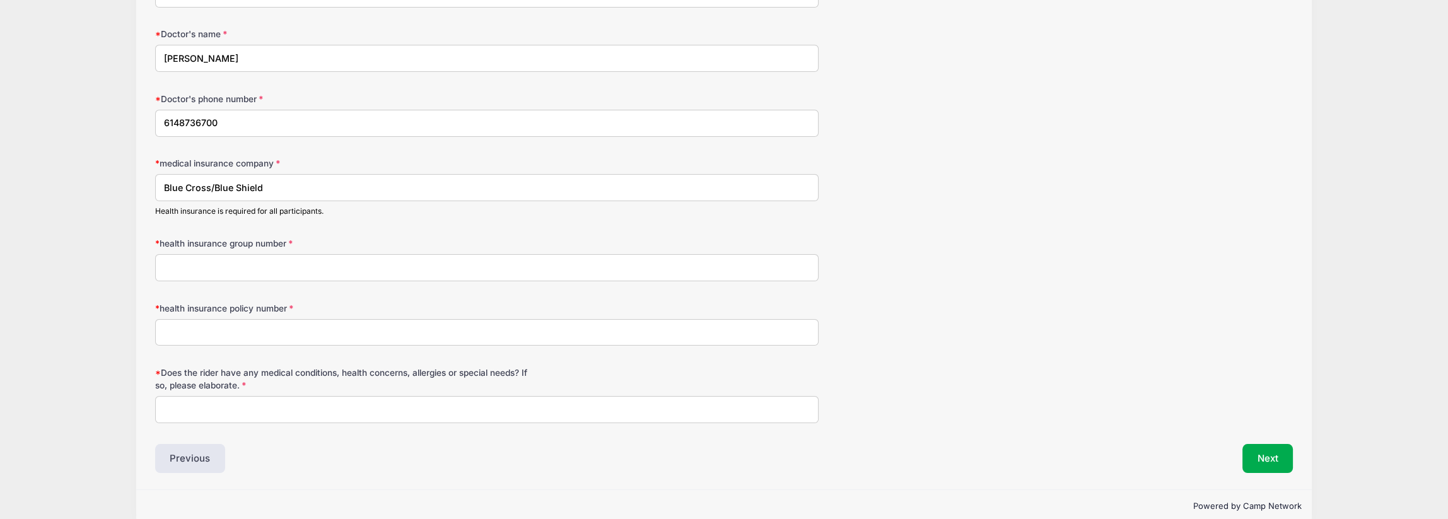
type input "Blue Cross/Blue Shield"
click at [215, 404] on input "Does the rider have any medical conditions, health concerns, allergies or speci…" at bounding box center [487, 409] width 664 height 27
type input "n"
type input "NA"
click at [209, 264] on input "health insurance group number" at bounding box center [487, 267] width 664 height 27
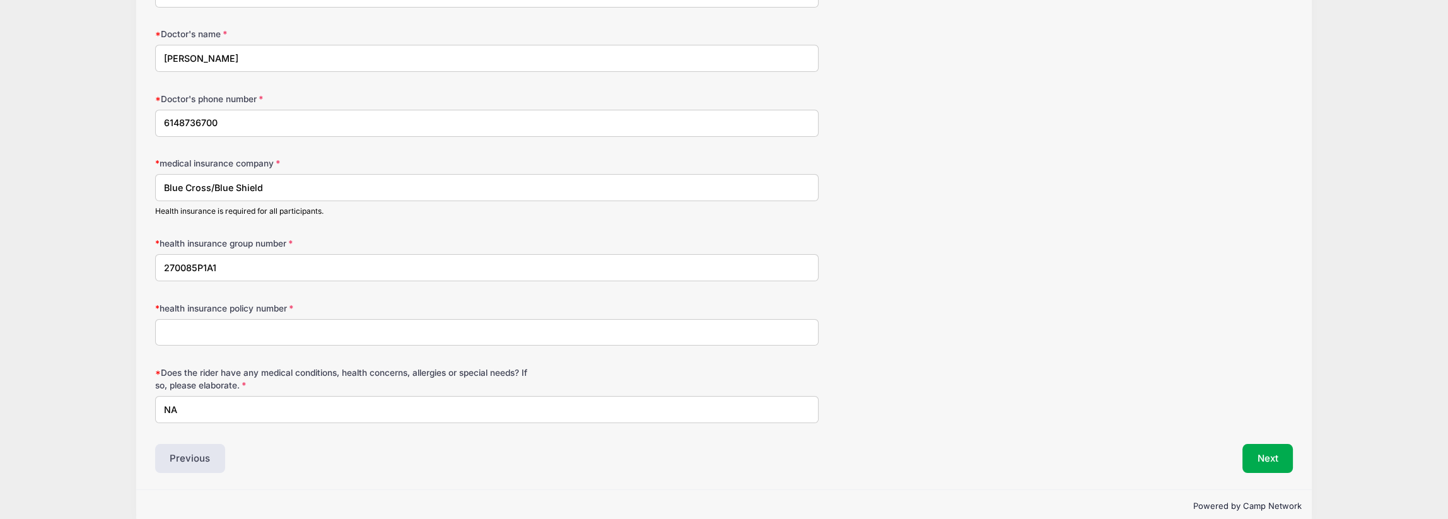
type input "270085P1A1"
click at [228, 330] on input "health insurance policy number" at bounding box center [487, 332] width 664 height 27
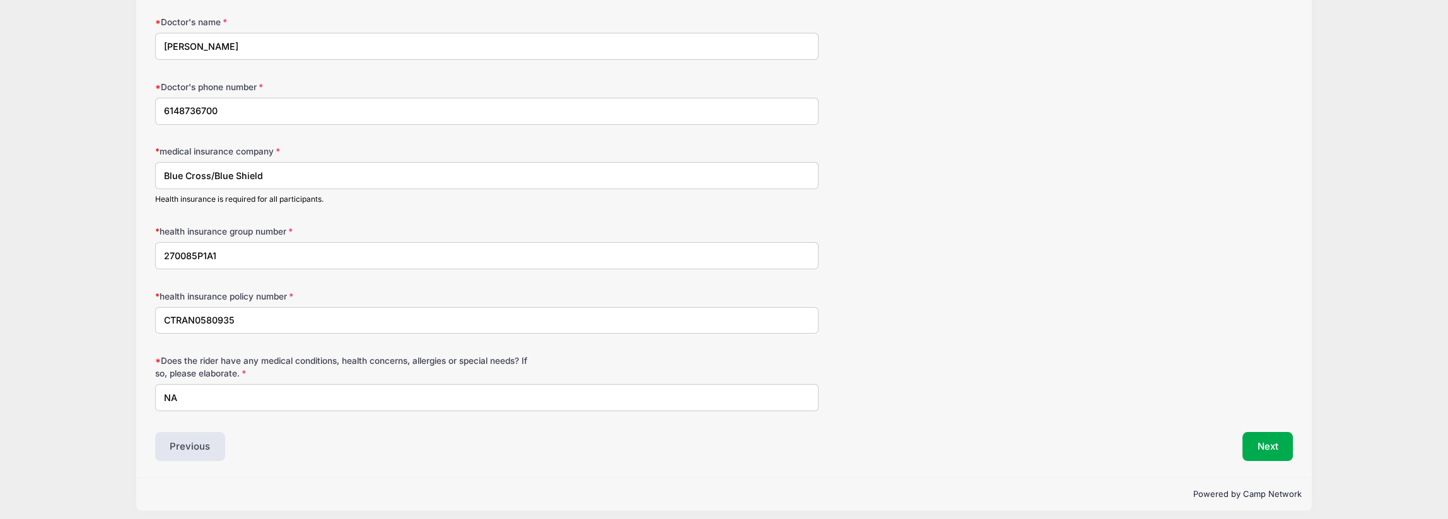
scroll to position [206, 0]
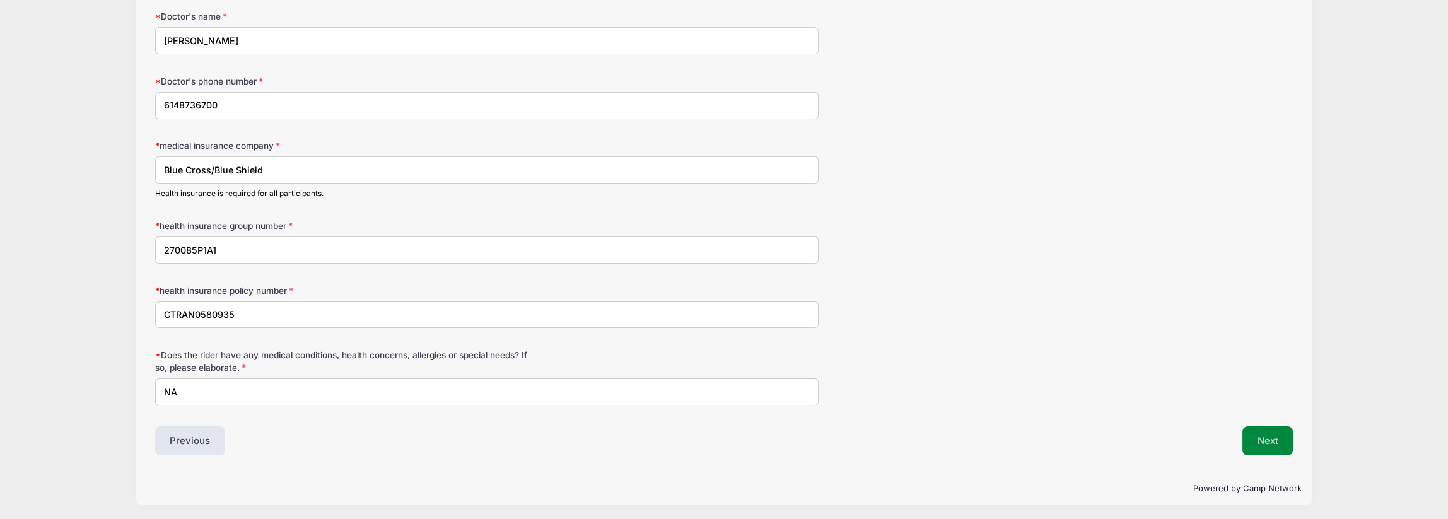
type input "CTRAN0580935"
click at [1275, 439] on button "Next" at bounding box center [1267, 440] width 51 height 29
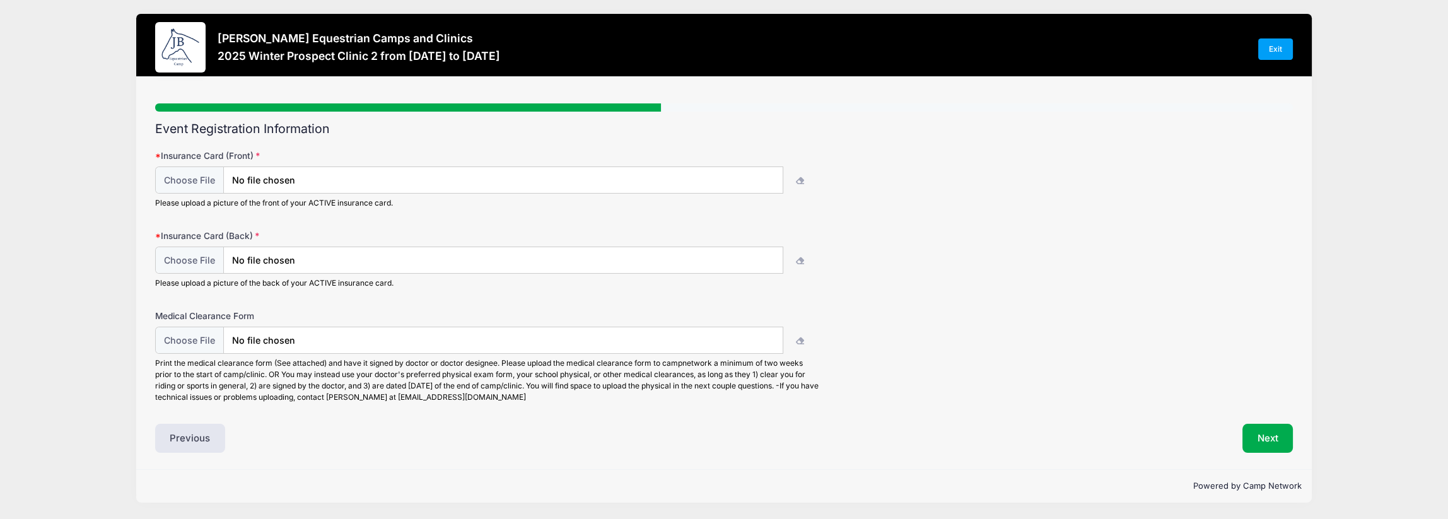
scroll to position [0, 0]
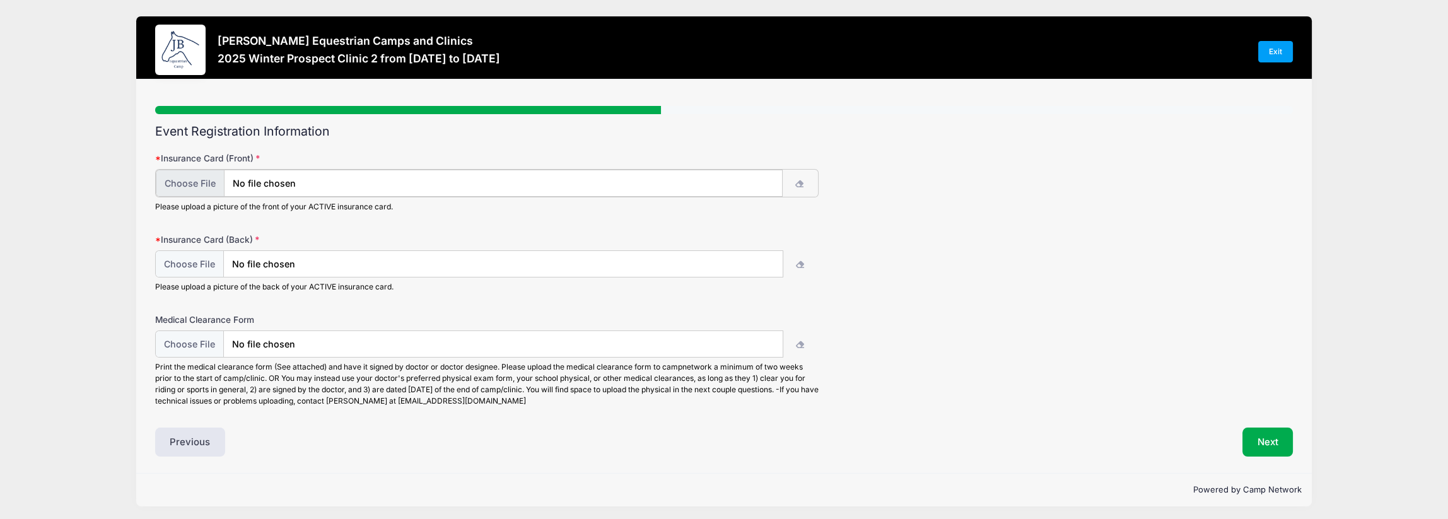
click at [190, 180] on input "file" at bounding box center [469, 183] width 627 height 27
click at [271, 179] on input "file" at bounding box center [469, 183] width 627 height 27
type input "C:\fakepath\Kam Ins F.pdf"
click at [199, 262] on input "file" at bounding box center [469, 263] width 627 height 27
type input "C:\fakepath\Kam Ins B.pdf"
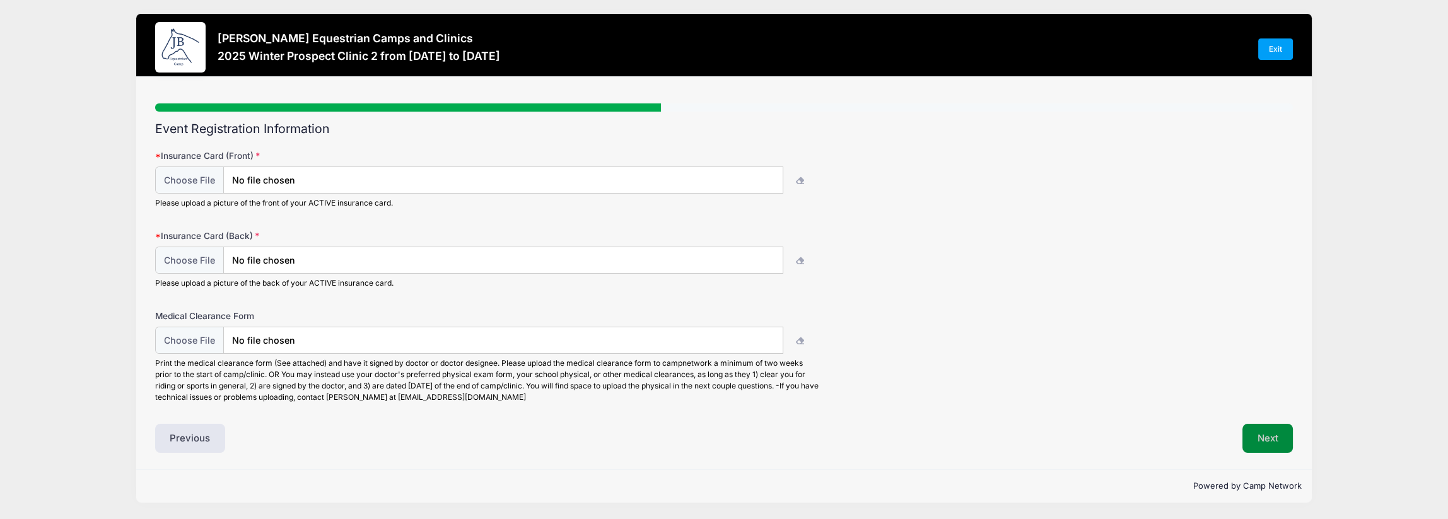
scroll to position [1, 0]
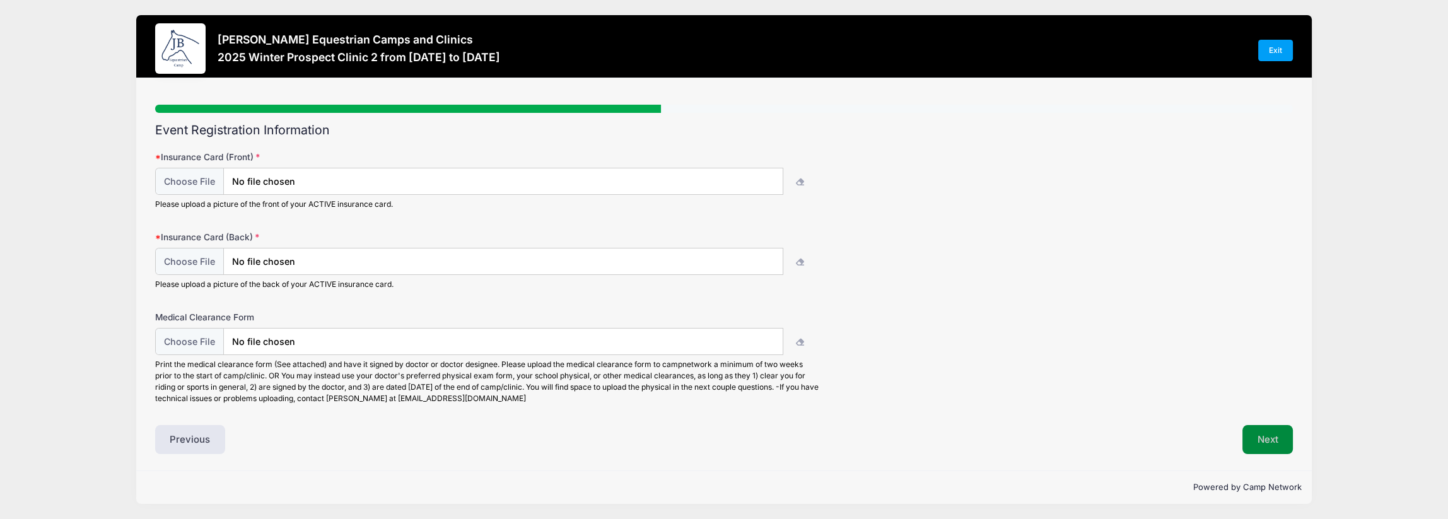
click at [1261, 441] on button "Next" at bounding box center [1267, 439] width 51 height 29
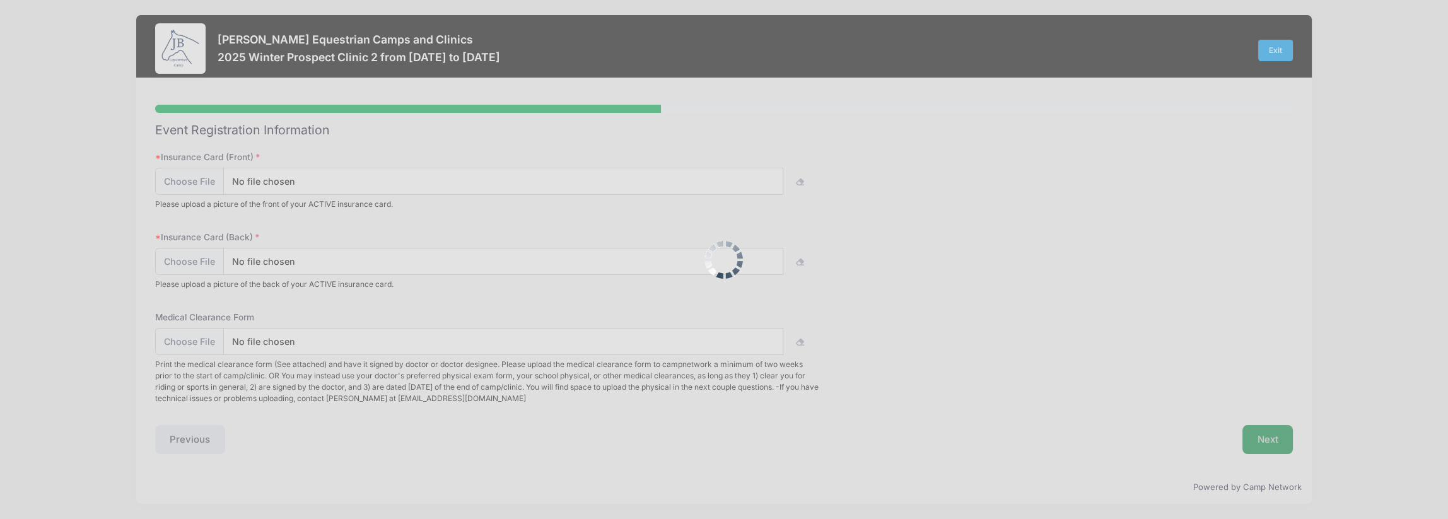
scroll to position [0, 0]
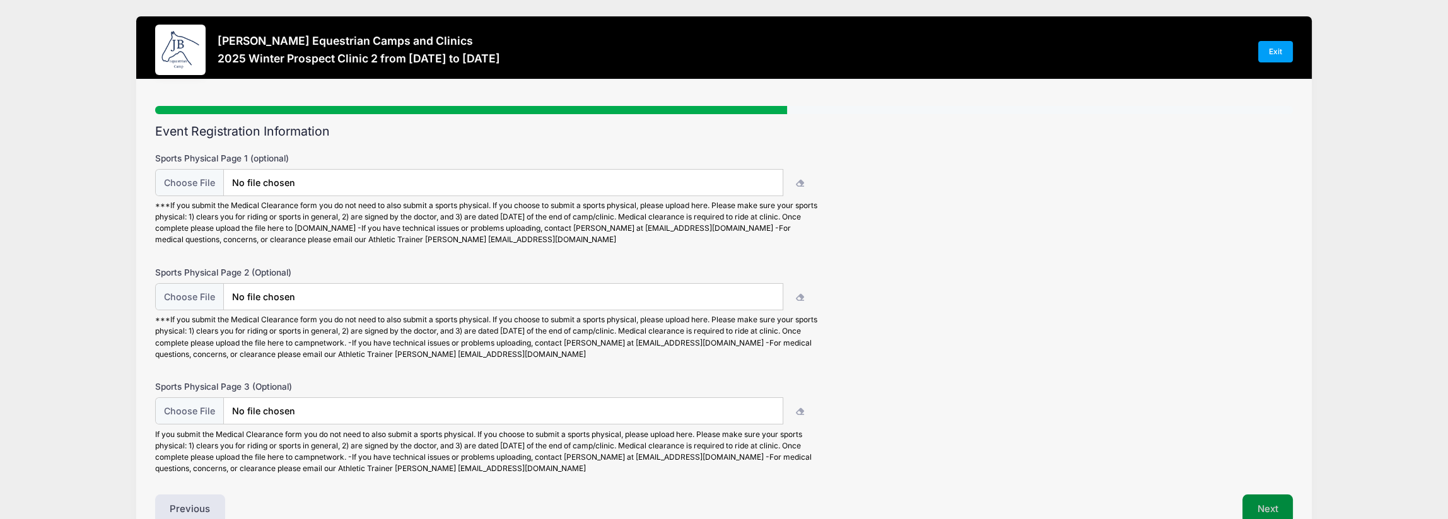
click at [1272, 508] on button "Next" at bounding box center [1267, 508] width 51 height 29
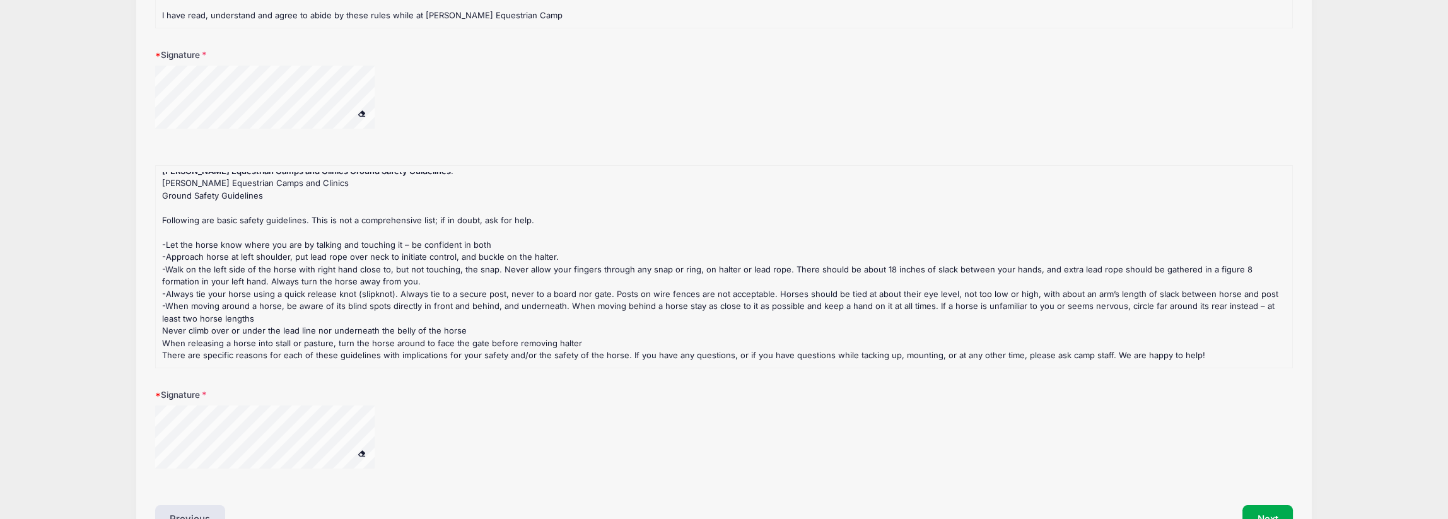
scroll to position [343, 0]
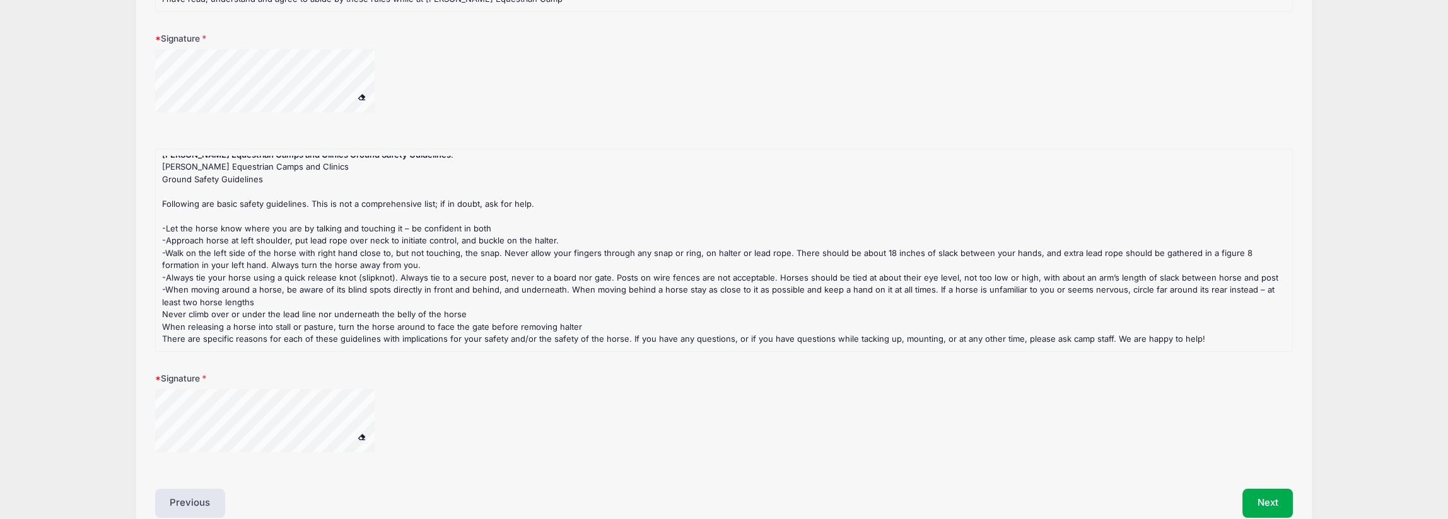
drag, startPoint x: 583, startPoint y: 202, endPoint x: 402, endPoint y: 404, distance: 271.1
click at [402, 404] on div at bounding box center [281, 422] width 252 height 66
click at [1273, 503] on button "Next" at bounding box center [1267, 503] width 51 height 29
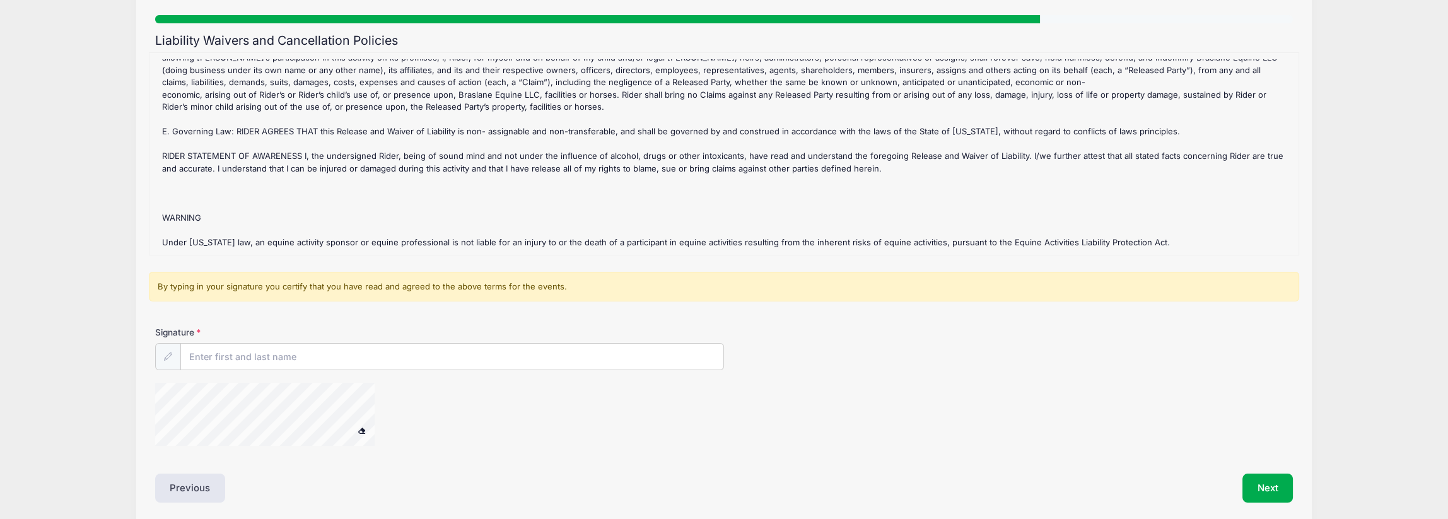
scroll to position [126, 0]
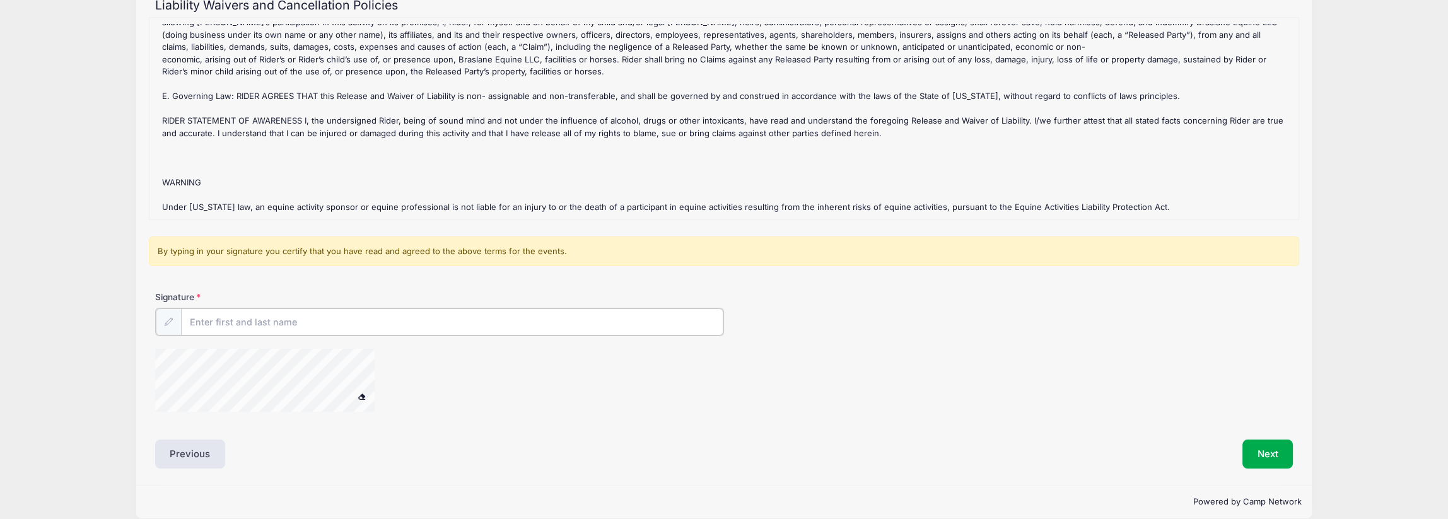
click at [202, 317] on input "Signature" at bounding box center [452, 321] width 542 height 27
type input "[PERSON_NAME]"
click at [1252, 450] on button "Next" at bounding box center [1267, 452] width 51 height 29
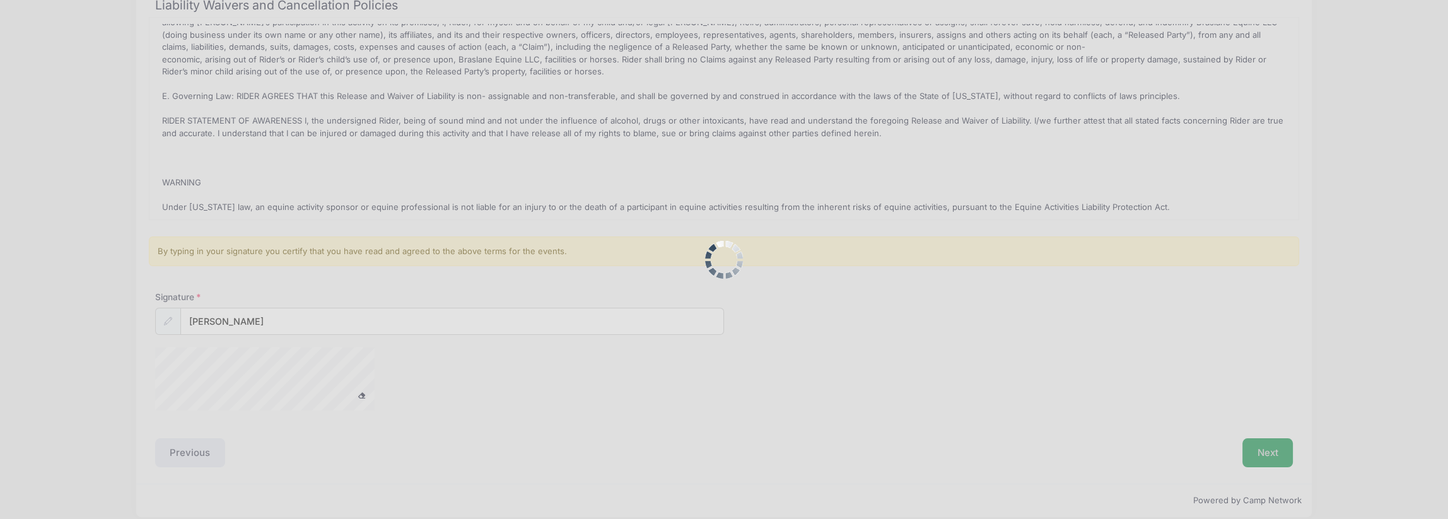
scroll to position [0, 0]
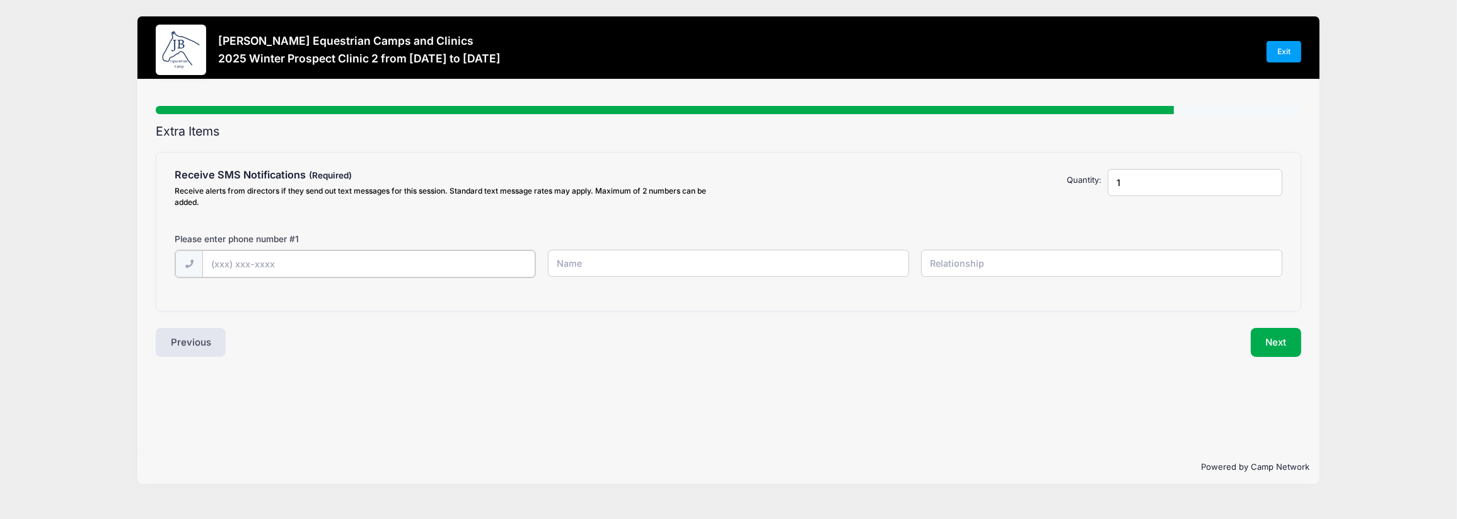
click at [247, 263] on input "text" at bounding box center [368, 263] width 332 height 27
type input "(614) 204-4564"
click at [604, 262] on input "text" at bounding box center [728, 263] width 361 height 27
drag, startPoint x: 303, startPoint y: 260, endPoint x: 136, endPoint y: 250, distance: 166.8
click at [136, 250] on div "Jessica Braswell Equestrian Camps and Clinics 2025 Winter Prospect Clinic 2 fro…" at bounding box center [729, 250] width 1420 height 500
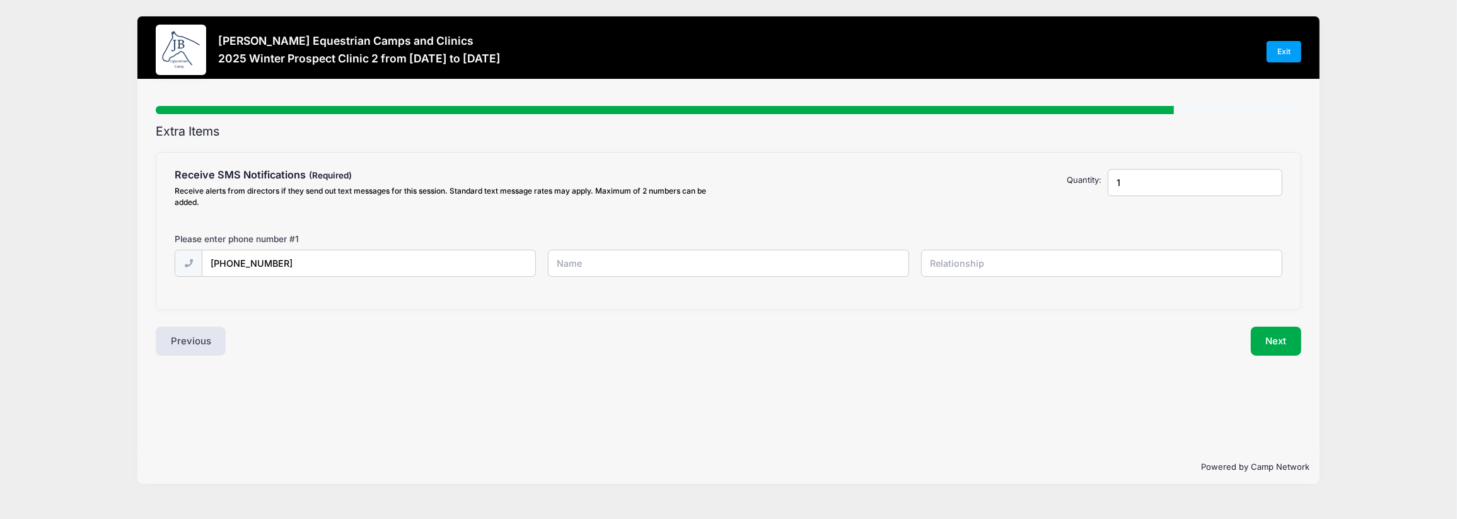
click at [269, 296] on div "Receive SMS Notifications Receive alerts from directors if they send out text m…" at bounding box center [728, 231] width 1145 height 157
click at [580, 262] on input "text" at bounding box center [728, 263] width 361 height 27
type input "Kambrie Atkins"
type input "self"
click at [1134, 177] on input "1" at bounding box center [1195, 182] width 175 height 27
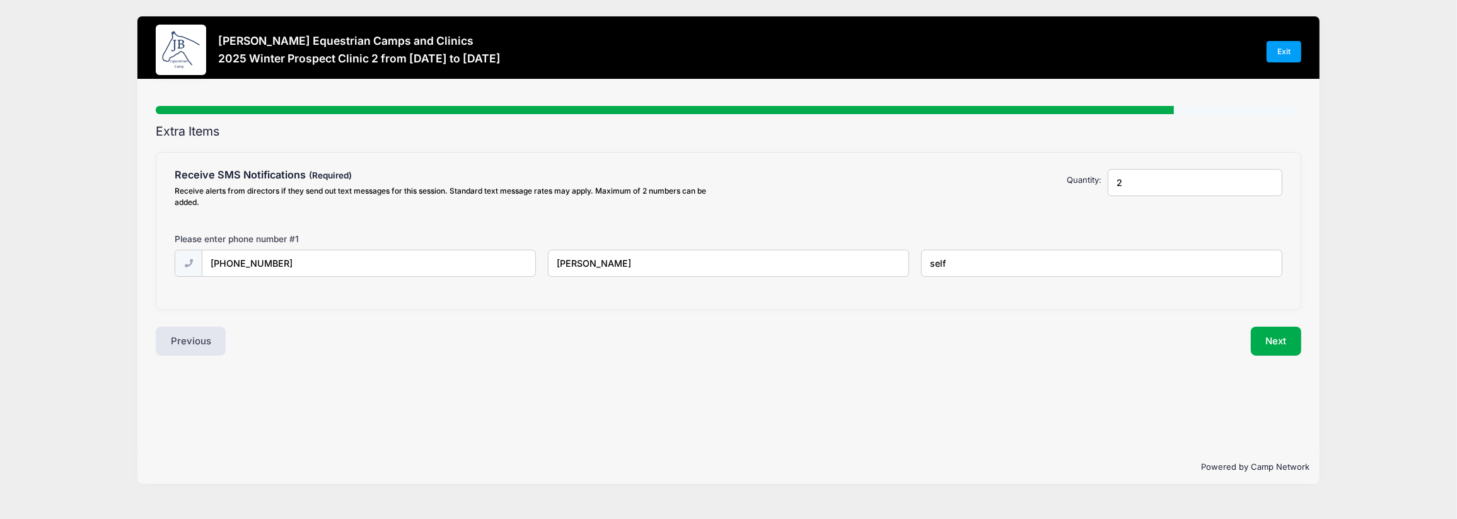
type input "2"
click at [1268, 177] on input "2" at bounding box center [1195, 182] width 175 height 27
click at [250, 323] on input "text" at bounding box center [368, 324] width 332 height 27
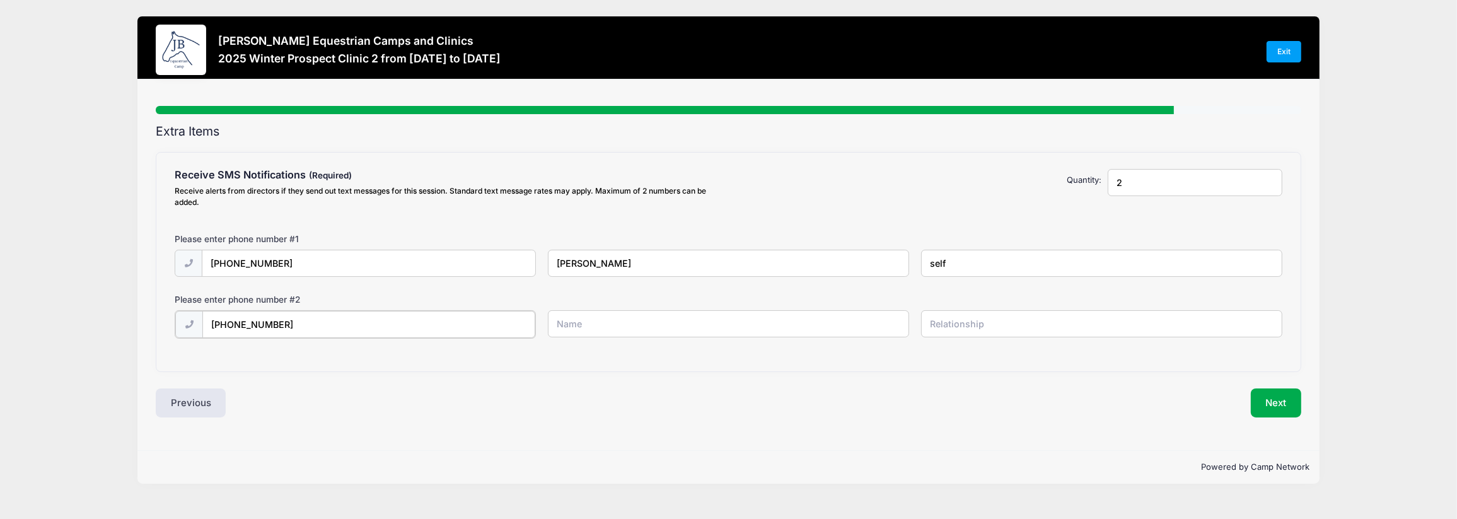
type input "(614) 580-2755"
type input "Melissa Atkins"
type input "Mother"
click at [1277, 395] on button "Next" at bounding box center [1276, 401] width 51 height 29
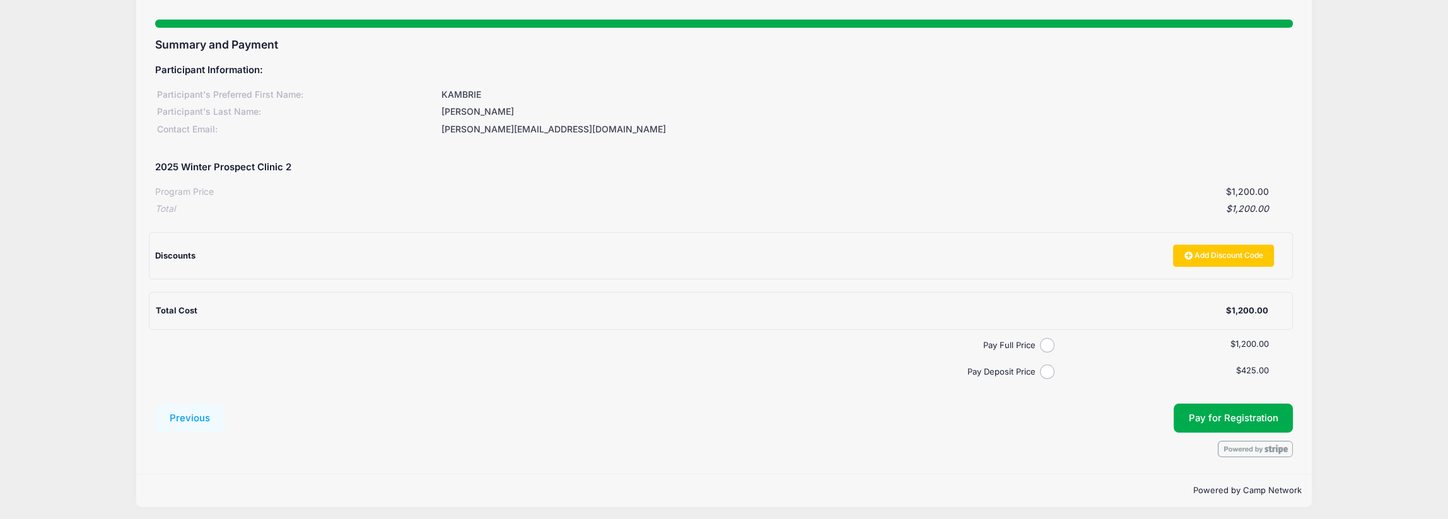
scroll to position [90, 0]
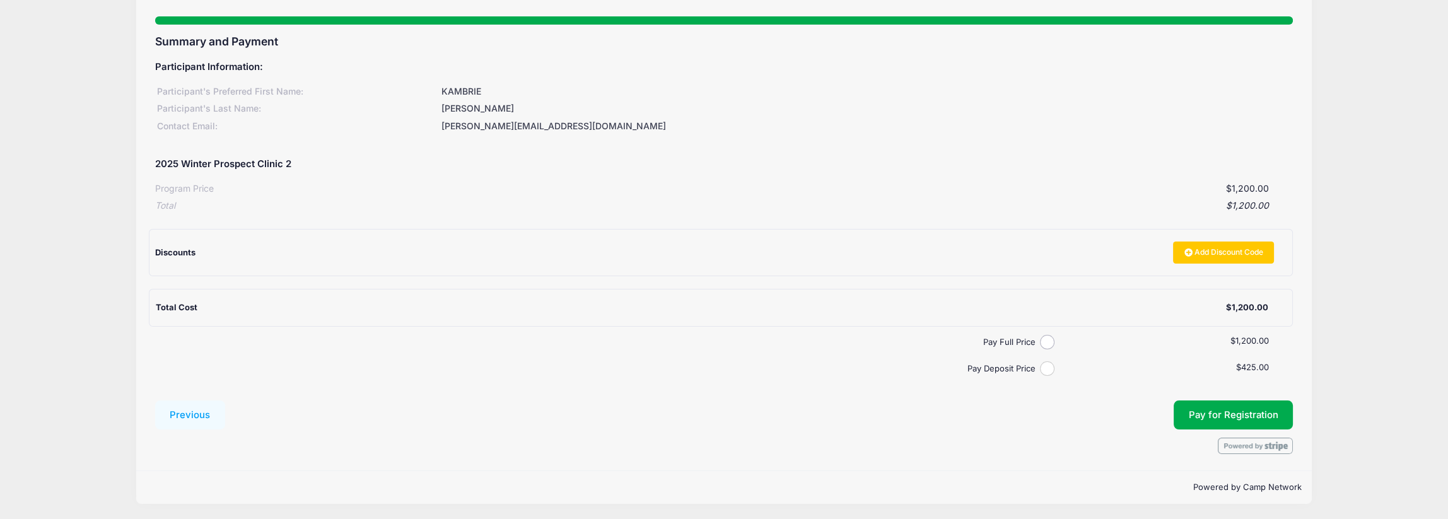
click at [1047, 367] on input "Pay Deposit Price" at bounding box center [1047, 368] width 15 height 15
radio input "true"
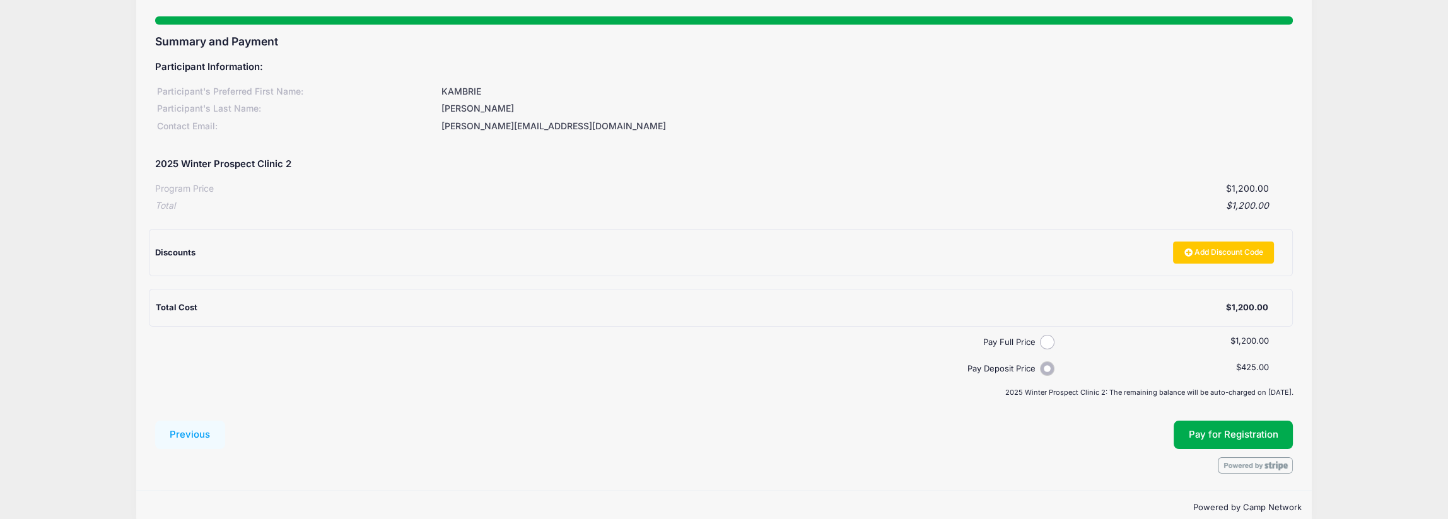
scroll to position [109, 0]
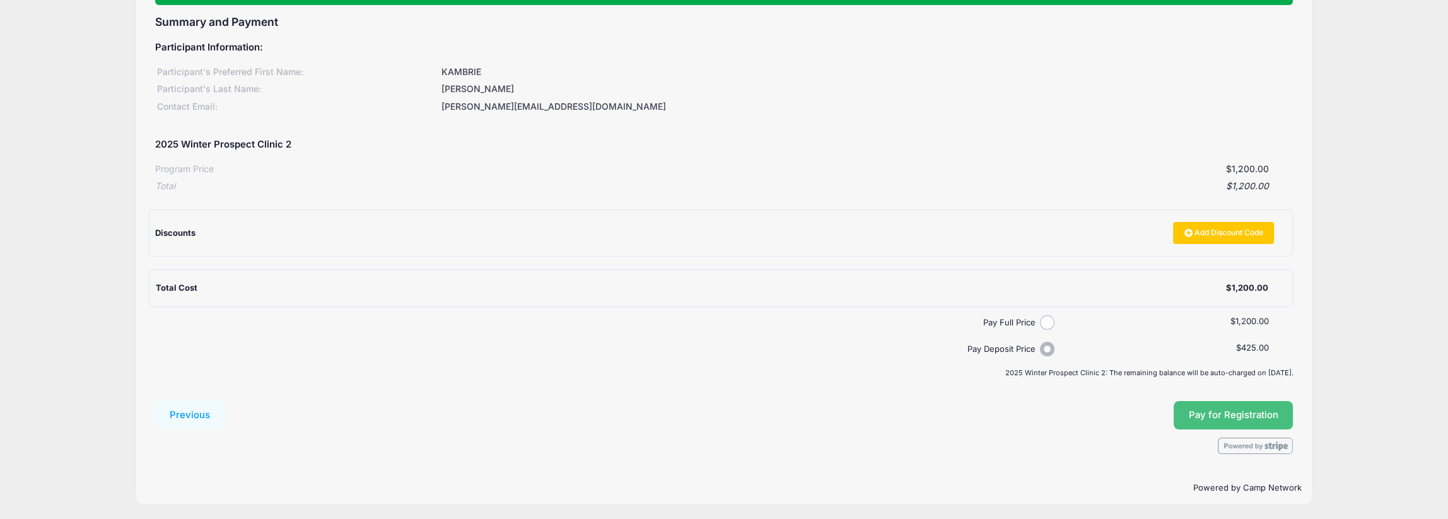
click at [1231, 409] on span "Pay for Registration" at bounding box center [1234, 414] width 90 height 11
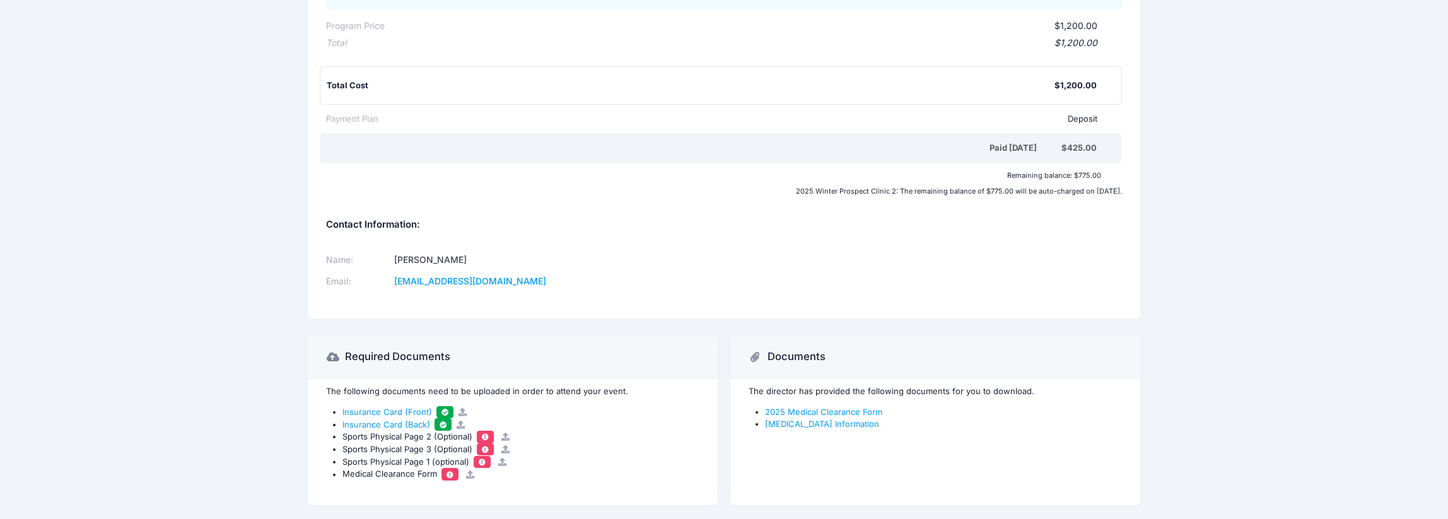
scroll to position [377, 0]
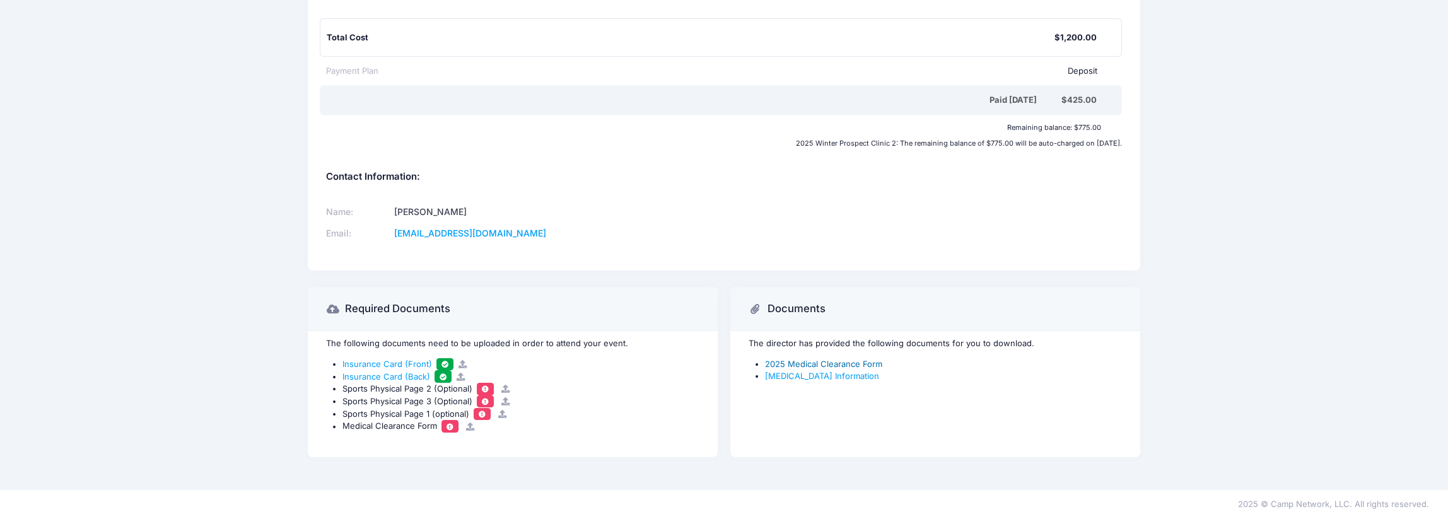
click at [824, 359] on link "2025 Medical Clearance Form" at bounding box center [823, 364] width 117 height 10
click at [815, 371] on link "Concussion Information" at bounding box center [822, 376] width 114 height 10
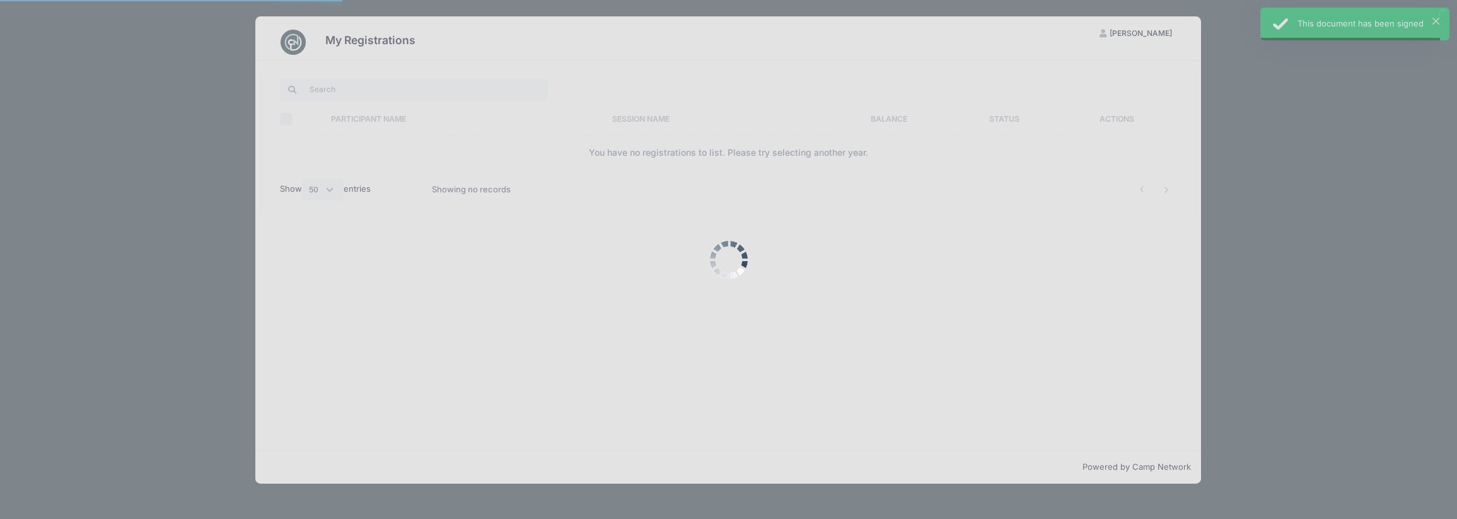
select select "50"
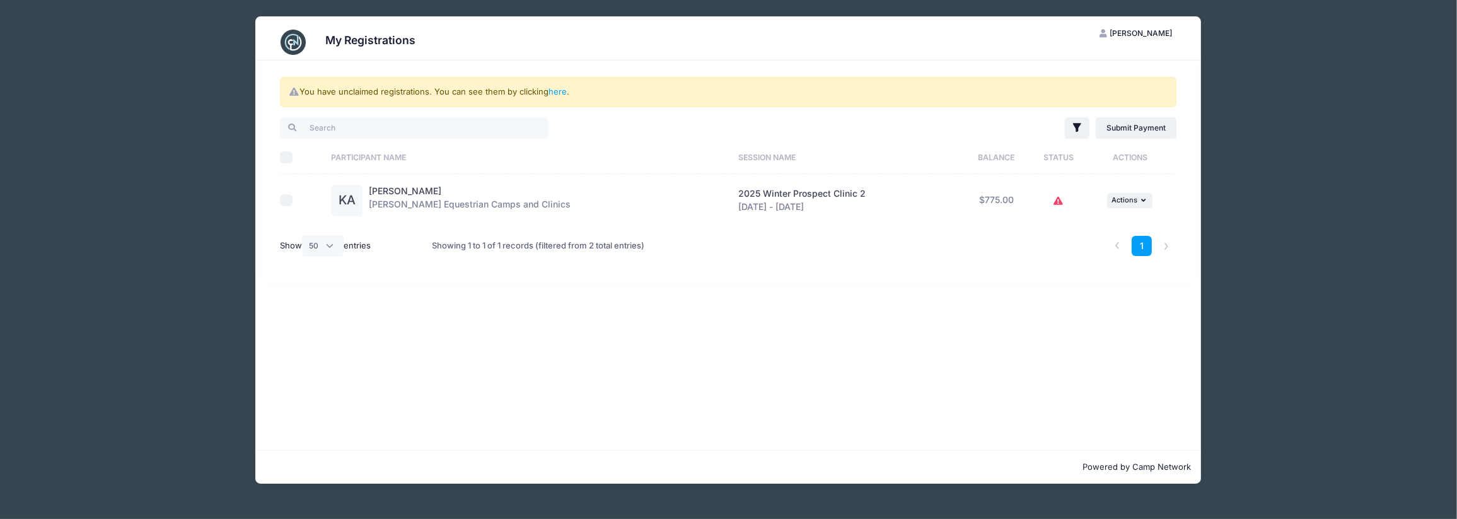
click at [289, 201] on input "checkbox" at bounding box center [286, 200] width 13 height 13
checkbox input "true"
click at [1148, 199] on icon "button" at bounding box center [1145, 200] width 8 height 7
click at [1136, 29] on span "Melissa ATKINS" at bounding box center [1141, 32] width 62 height 9
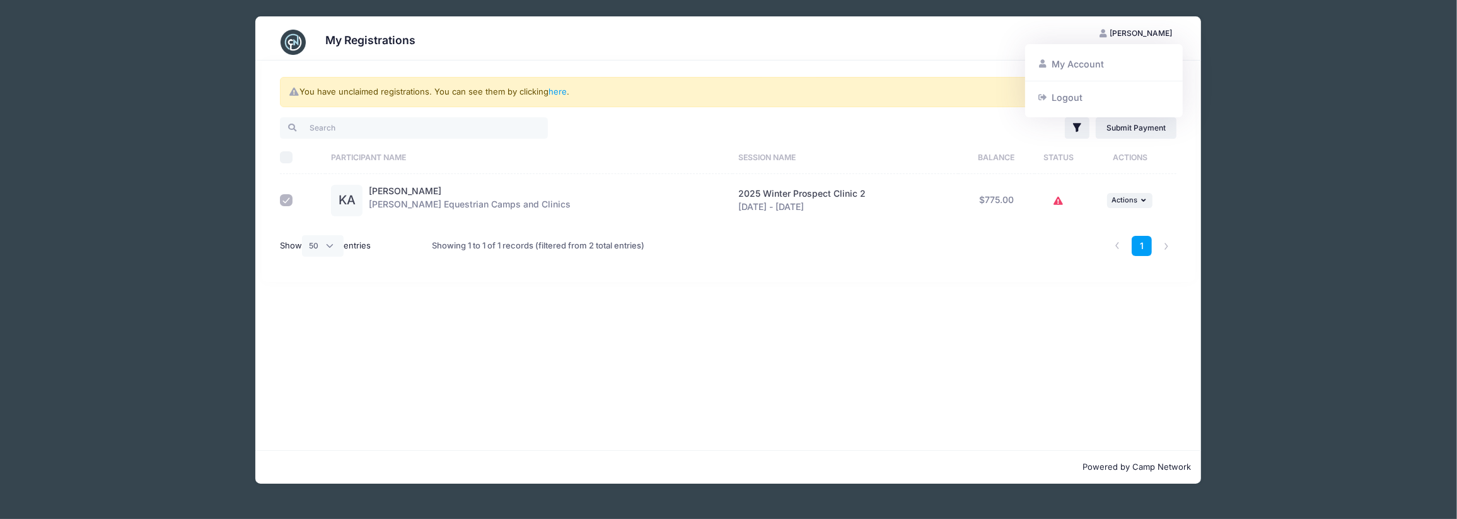
click at [1025, 310] on div "You have unclaimed registrations. You can see them by clicking here . Filter Fi…" at bounding box center [728, 256] width 946 height 390
click at [1134, 124] on link "Submit Payment" at bounding box center [1136, 127] width 81 height 21
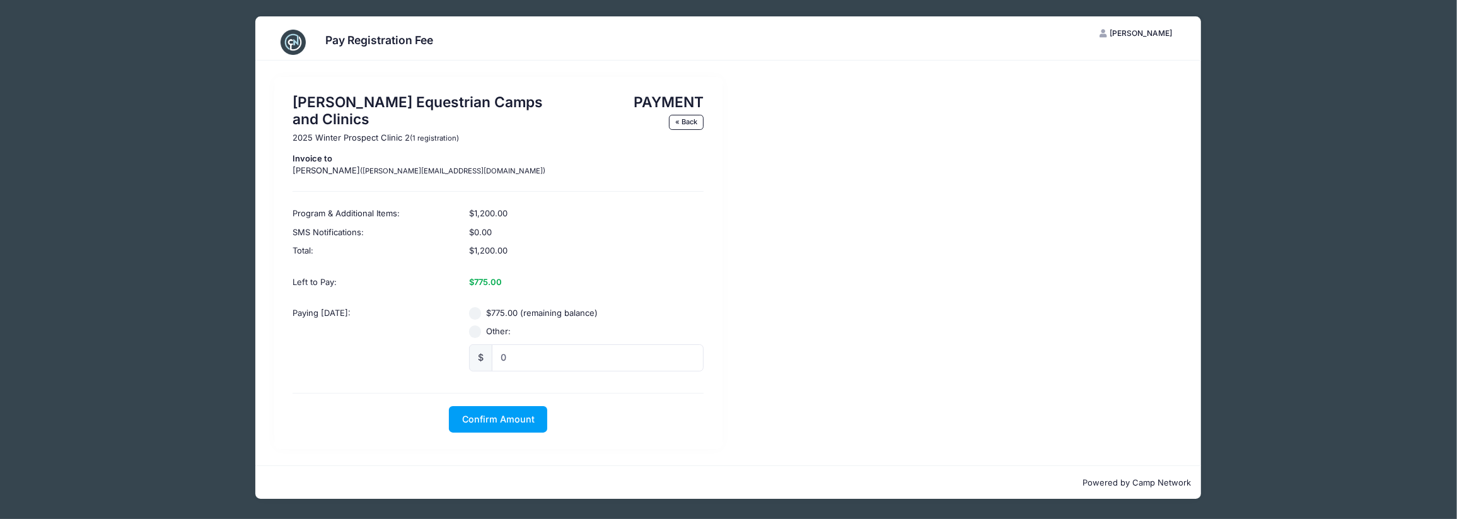
click at [473, 317] on input "$775.00 (remaining balance)" at bounding box center [475, 313] width 13 height 13
radio input "true"
click at [497, 417] on span "Confirm Amount" at bounding box center [498, 419] width 73 height 11
click at [497, 417] on button "Pay with Card" at bounding box center [498, 419] width 86 height 27
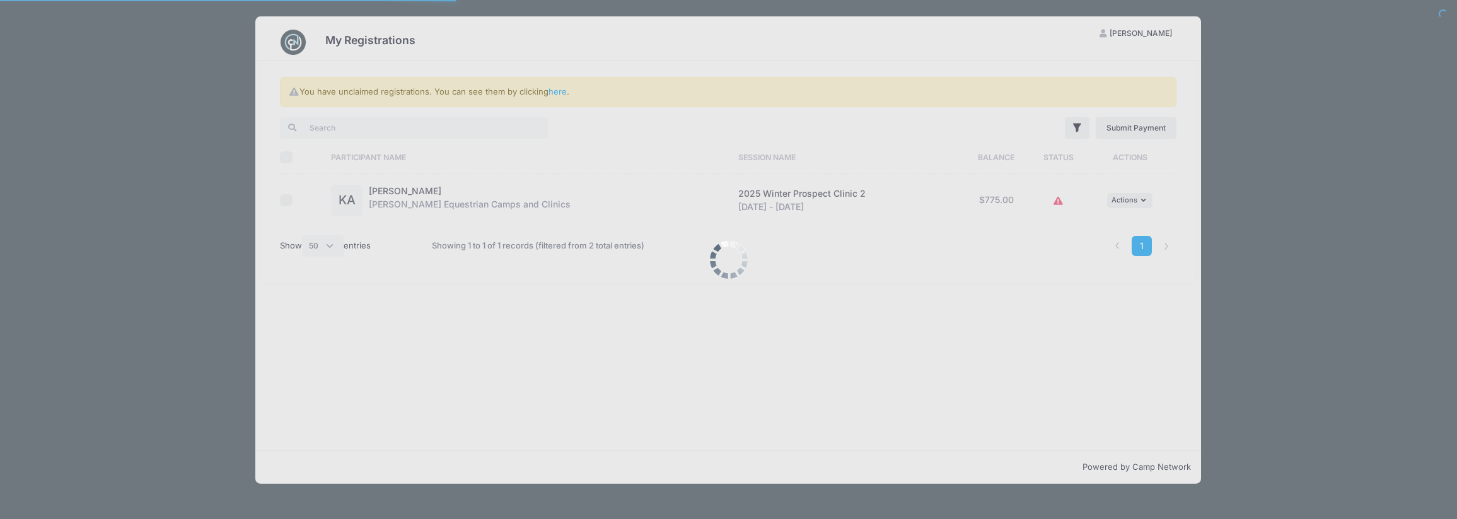
select select "50"
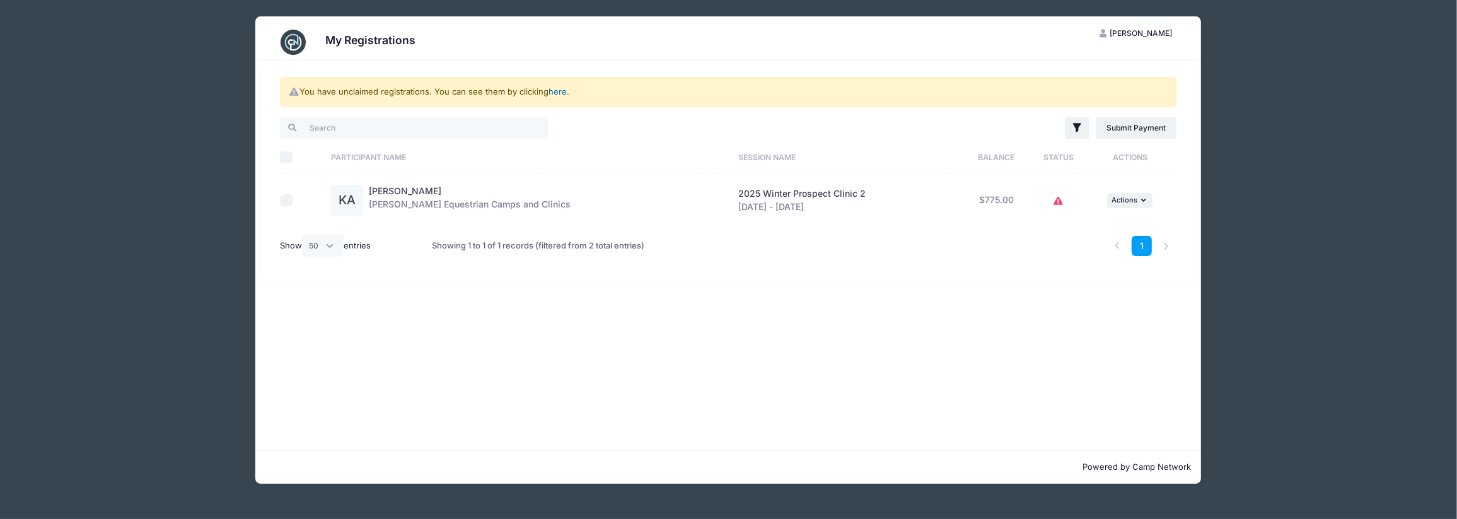
click at [556, 91] on link "here" at bounding box center [558, 91] width 18 height 10
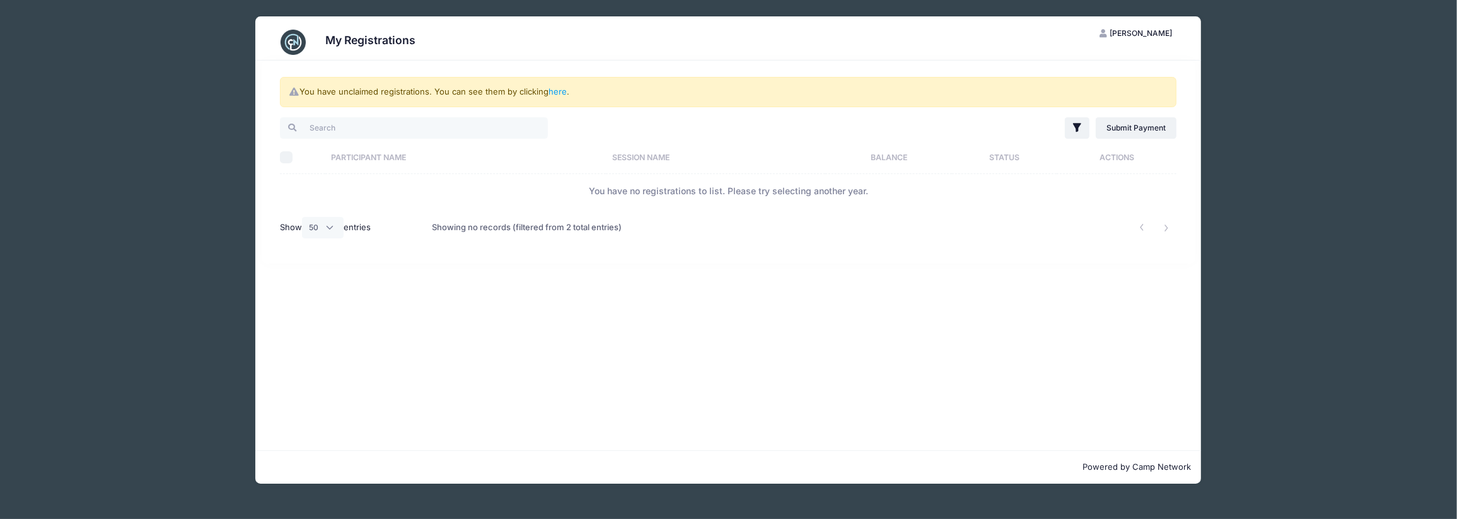
click at [286, 156] on input "Select All" at bounding box center [286, 157] width 13 height 13
click at [285, 156] on input "Select All" at bounding box center [286, 157] width 13 height 13
checkbox input "false"
